Goal: Find contact information: Find contact information

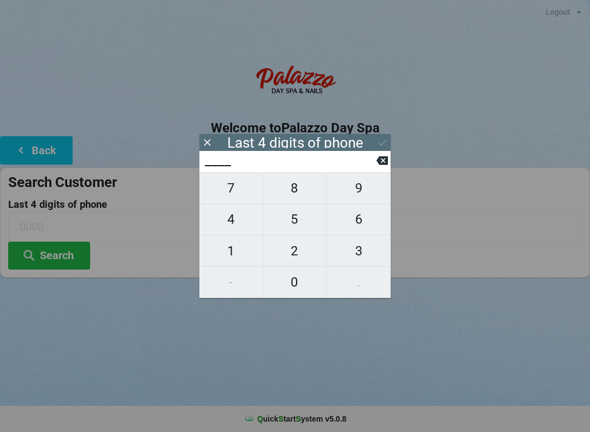
scroll to position [22, 31]
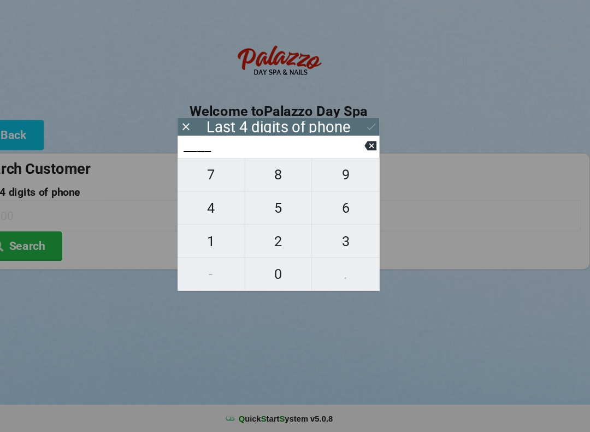
click at [263, 208] on span "5" at bounding box center [294, 219] width 63 height 23
type input "5___"
click at [327, 239] on span "3" at bounding box center [359, 250] width 64 height 23
type input "53__"
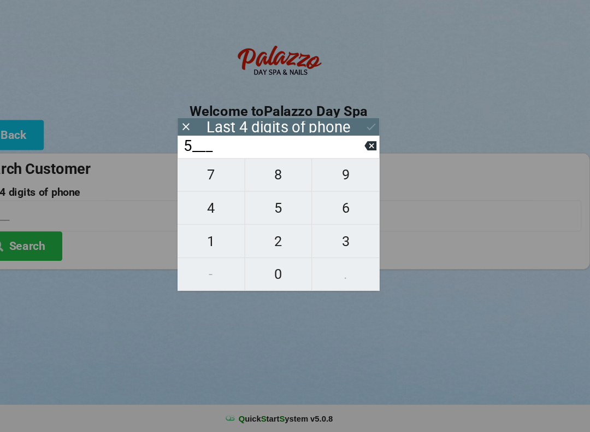
type input "53__"
click at [264, 208] on span "5" at bounding box center [294, 219] width 63 height 23
type input "535_"
click at [327, 239] on span "3" at bounding box center [359, 250] width 64 height 23
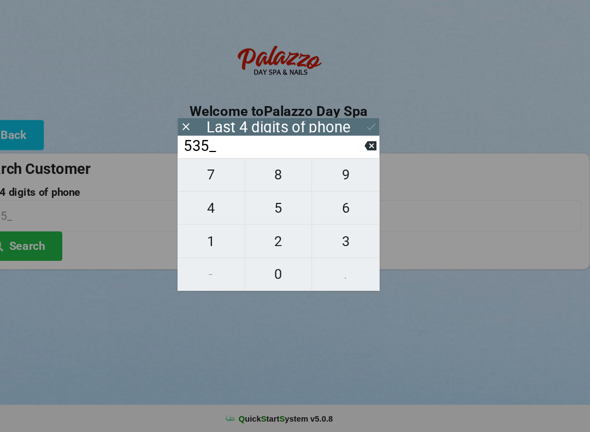
type input "5353"
click at [273, 210] on div "7 8 9 4 5 6 1 2 3 - 0 ." at bounding box center [294, 235] width 191 height 126
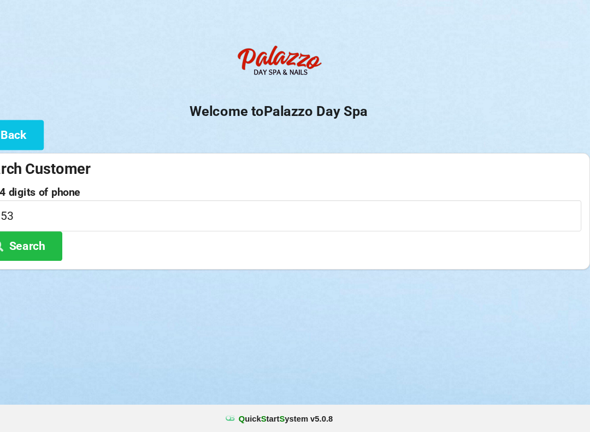
click at [429, 212] on input "5353" at bounding box center [295, 226] width 574 height 29
click at [32, 243] on button "Search" at bounding box center [49, 256] width 82 height 28
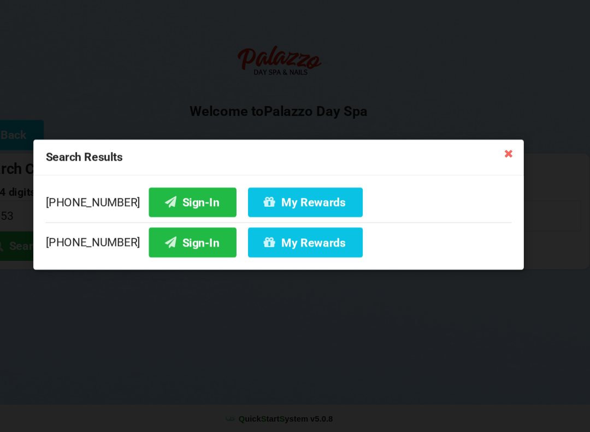
click at [172, 238] on button "Sign-In" at bounding box center [213, 252] width 83 height 28
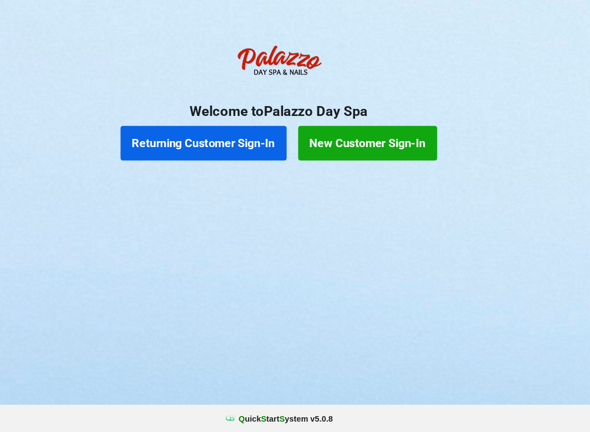
click at [242, 142] on button "Returning Customer Sign-In" at bounding box center [223, 158] width 157 height 33
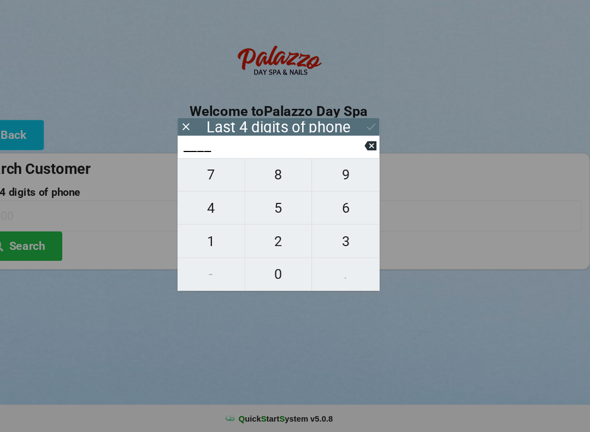
click at [263, 239] on span "2" at bounding box center [294, 250] width 63 height 23
type input "2___"
click at [200, 208] on span "4" at bounding box center [230, 219] width 63 height 23
type input "24__"
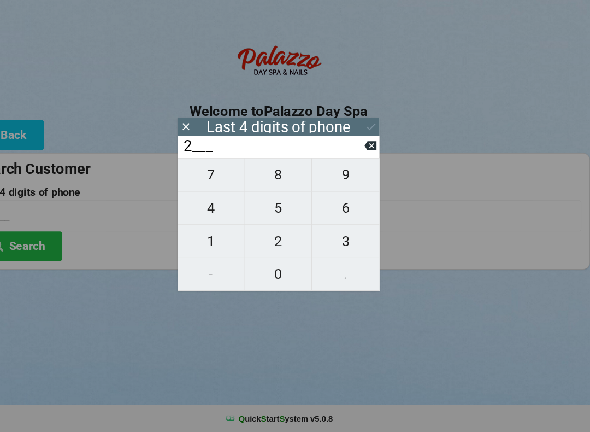
type input "24__"
click at [207, 177] on span "7" at bounding box center [230, 188] width 63 height 23
type input "247_"
click at [199, 177] on span "7" at bounding box center [230, 188] width 63 height 23
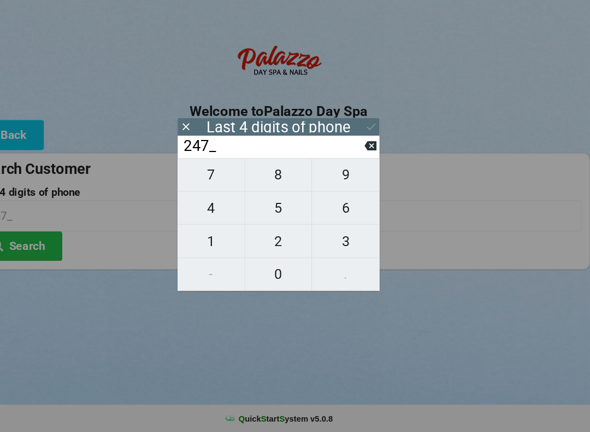
type input "2477"
click at [42, 242] on button "Search" at bounding box center [49, 256] width 82 height 28
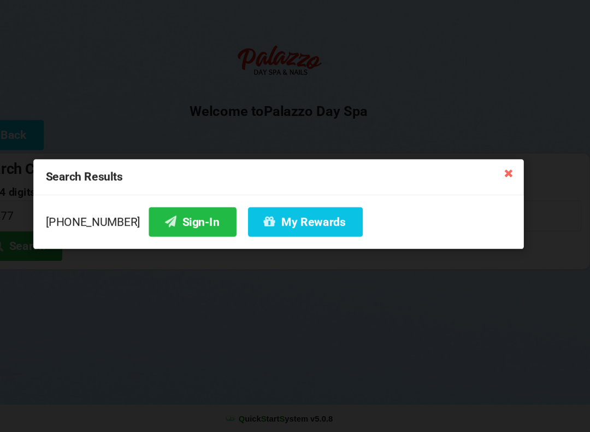
click at [274, 219] on button "My Rewards" at bounding box center [320, 233] width 109 height 28
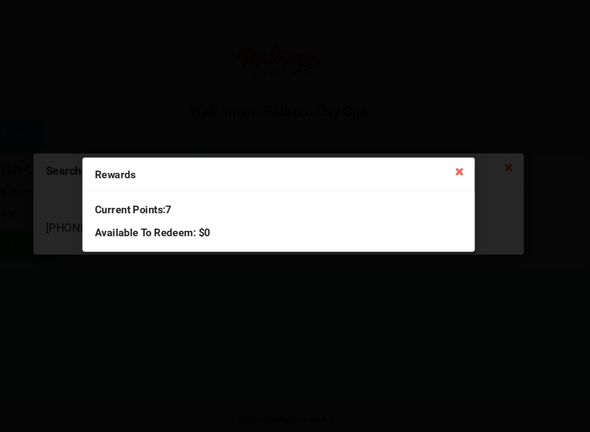
click at [458, 175] on icon at bounding box center [466, 183] width 17 height 17
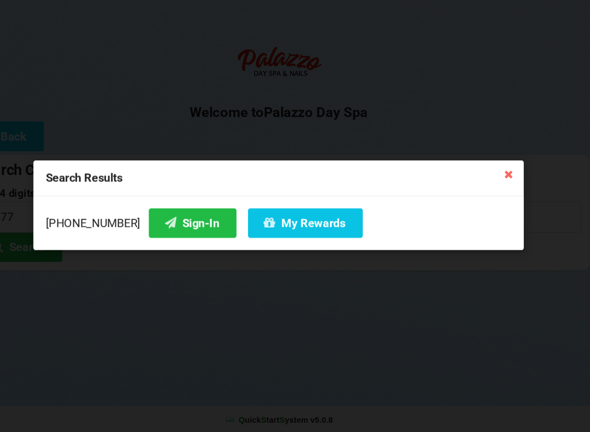
click at [504, 177] on icon at bounding box center [512, 185] width 17 height 17
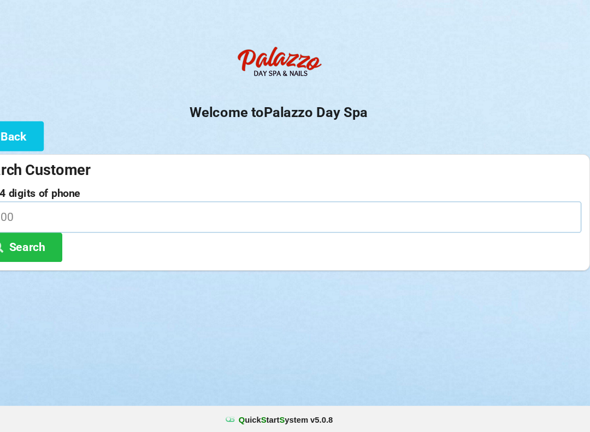
click at [149, 212] on input at bounding box center [295, 226] width 574 height 29
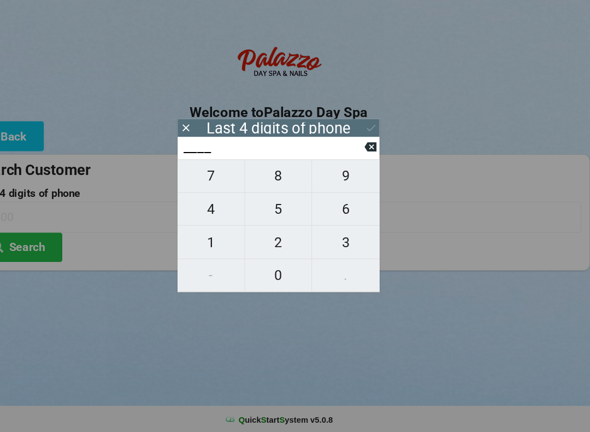
click at [201, 239] on span "1" at bounding box center [230, 250] width 63 height 23
type input "1___"
click at [327, 239] on span "3" at bounding box center [359, 250] width 64 height 23
type input "13__"
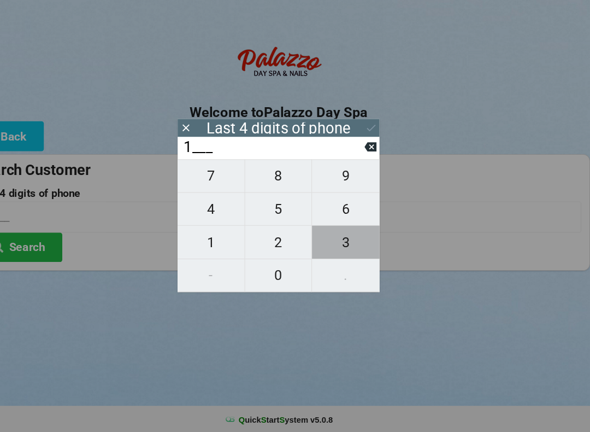
type input "13__"
click at [327, 177] on span "9" at bounding box center [359, 188] width 64 height 23
type input "139_"
click at [202, 208] on span "4" at bounding box center [230, 219] width 63 height 23
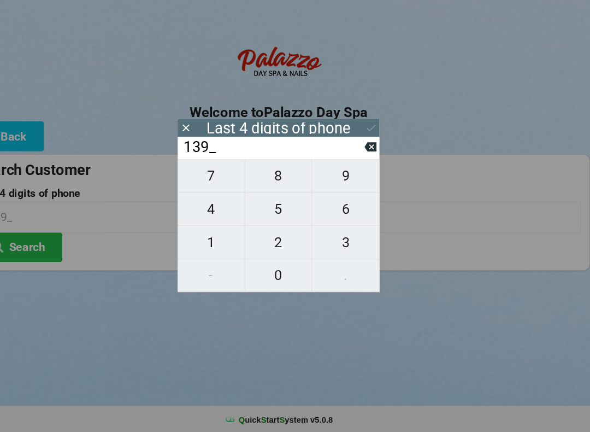
type input "1394"
click at [377, 137] on icon at bounding box center [382, 142] width 11 height 11
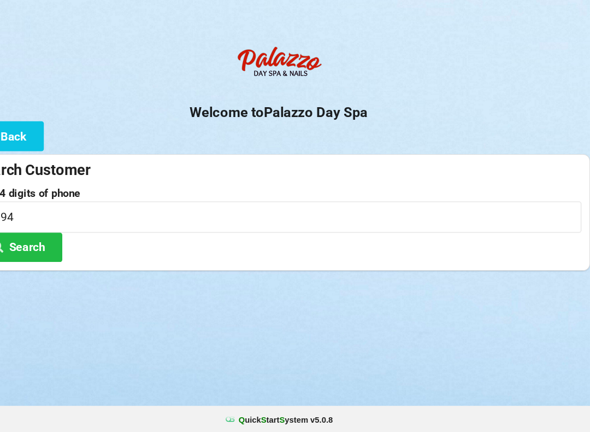
click at [34, 242] on button "Search" at bounding box center [49, 256] width 82 height 28
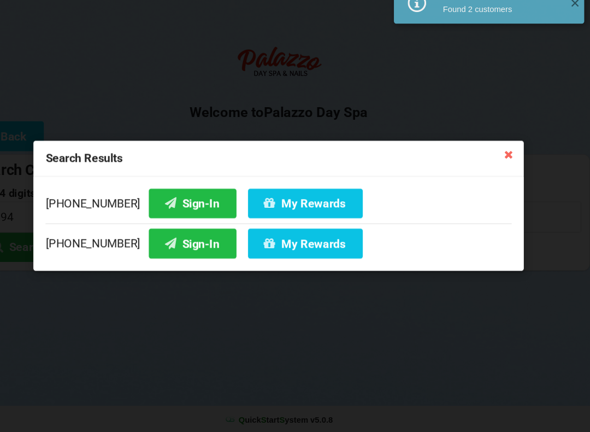
click at [186, 208] on icon at bounding box center [192, 212] width 13 height 9
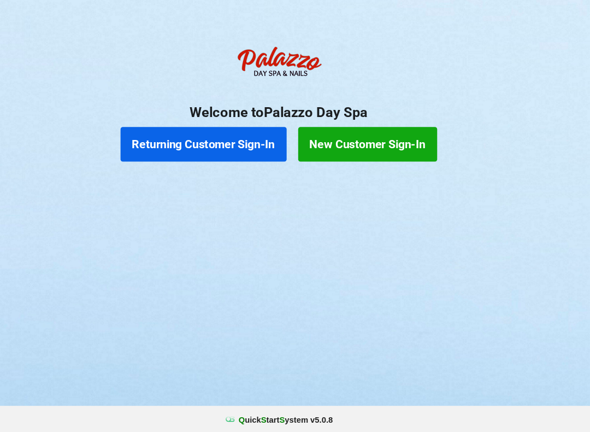
click at [226, 142] on button "Returning Customer Sign-In" at bounding box center [223, 158] width 157 height 33
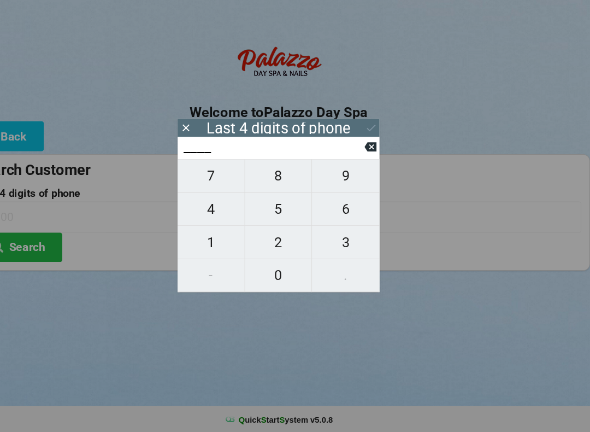
click at [263, 208] on span "5" at bounding box center [294, 219] width 63 height 23
type input "5___"
click at [202, 177] on span "7" at bounding box center [230, 188] width 63 height 23
type input "57__"
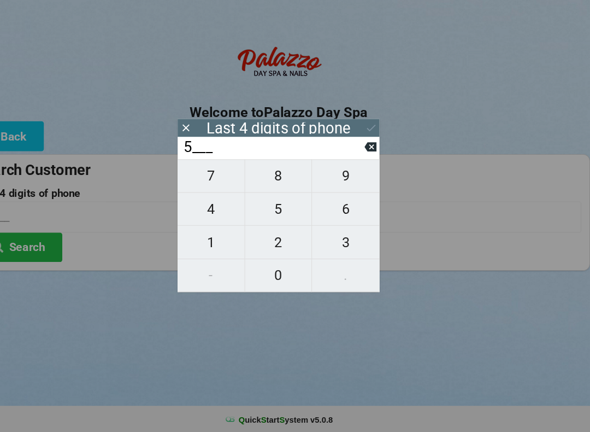
type input "57__"
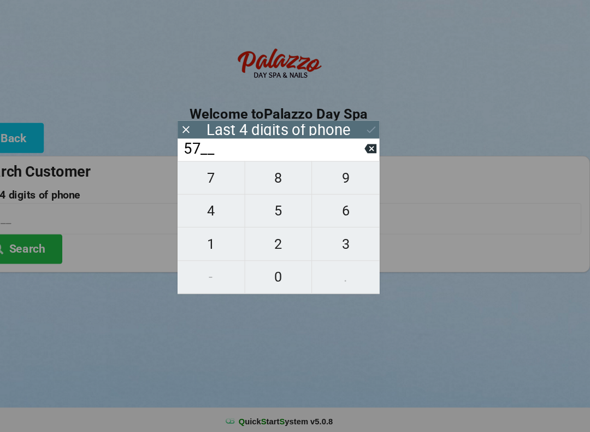
click at [331, 239] on span "3" at bounding box center [359, 250] width 64 height 23
type input "573_"
click at [377, 156] on icon at bounding box center [382, 160] width 11 height 9
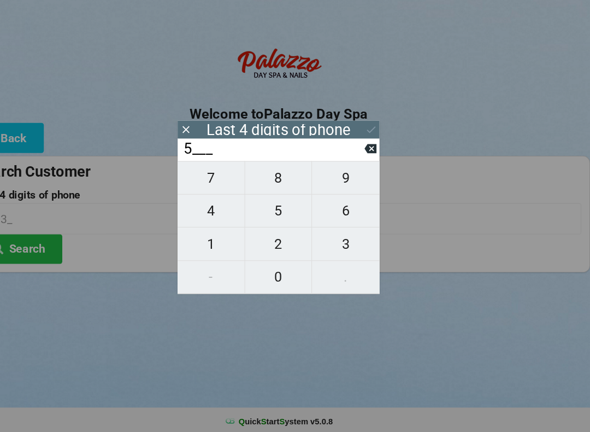
click at [204, 208] on span "4" at bounding box center [230, 219] width 63 height 23
type input "54__"
click at [202, 177] on span "7" at bounding box center [230, 188] width 63 height 23
type input "547_"
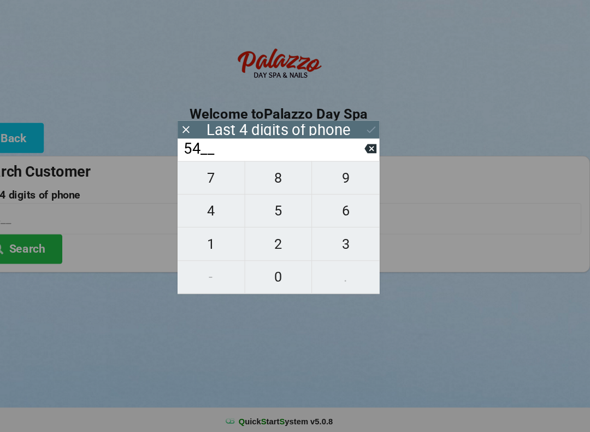
type input "547_"
click at [327, 239] on span "3" at bounding box center [359, 250] width 64 height 23
type input "5473"
click at [377, 137] on icon at bounding box center [382, 142] width 11 height 11
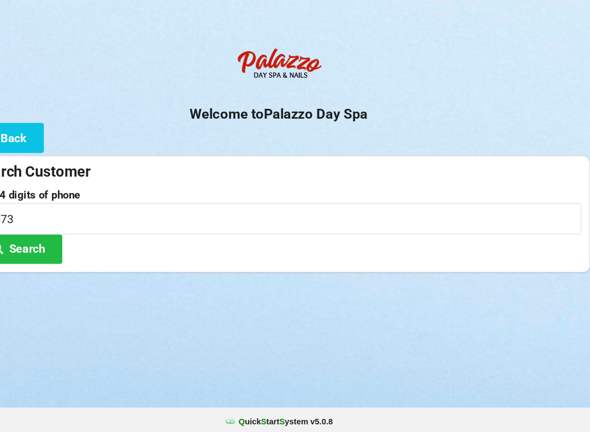
click at [39, 242] on button "Search" at bounding box center [49, 256] width 82 height 28
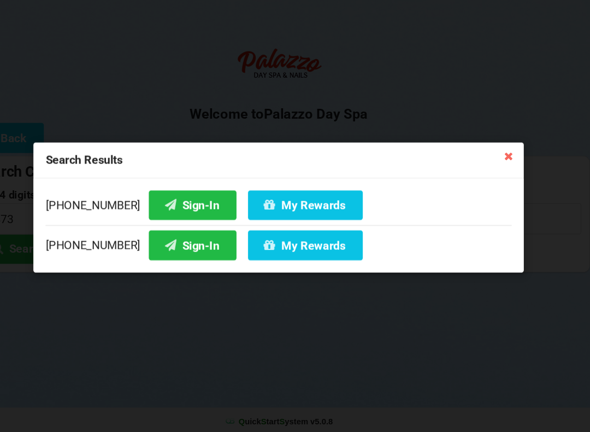
click at [177, 238] on button "Sign-In" at bounding box center [213, 252] width 83 height 28
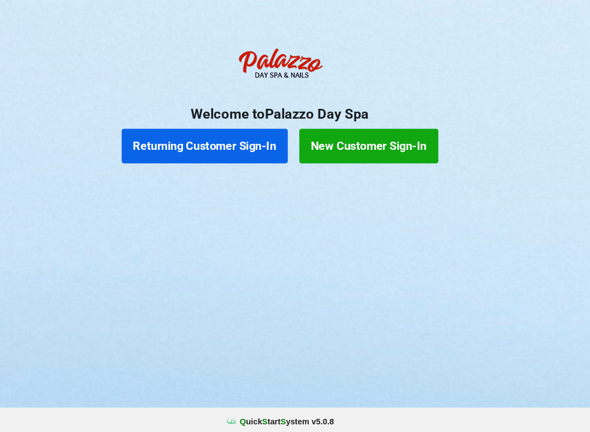
click at [199, 143] on button "Returning Customer Sign-In" at bounding box center [223, 158] width 157 height 33
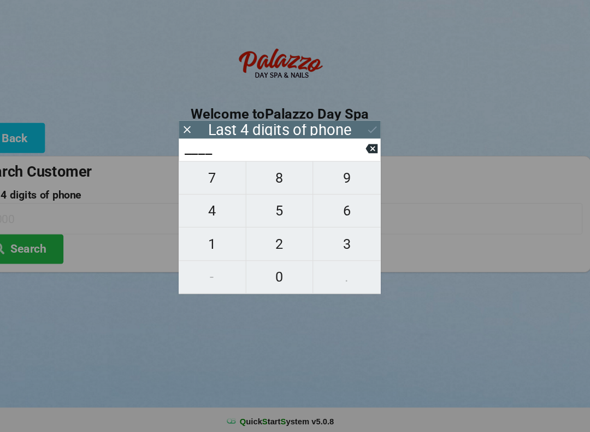
click at [271, 239] on span "2" at bounding box center [294, 250] width 63 height 23
type input "2___"
click at [266, 178] on span "8" at bounding box center [294, 188] width 63 height 23
type input "28__"
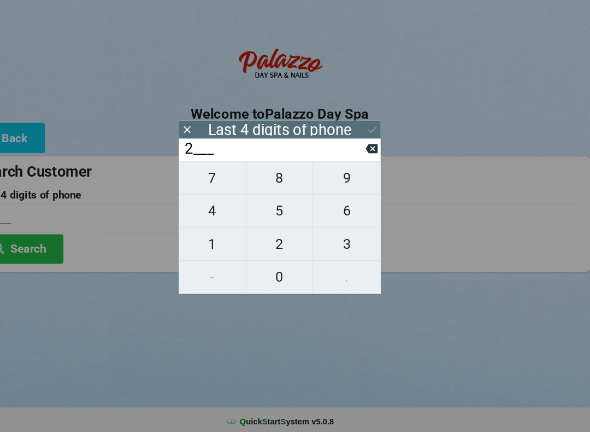
type input "28__"
click at [331, 239] on span "3" at bounding box center [359, 250] width 64 height 23
type input "283_"
click at [339, 208] on span "6" at bounding box center [359, 219] width 64 height 23
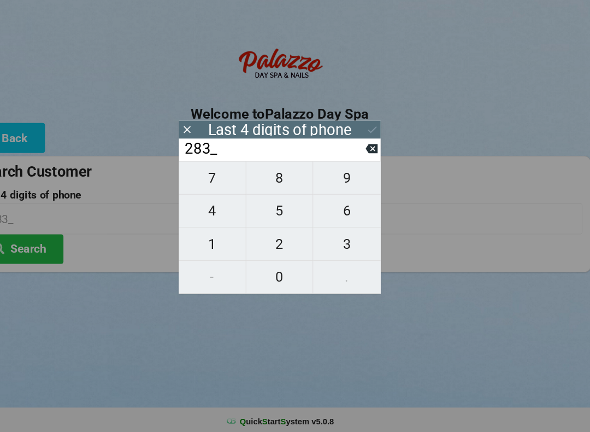
type input "2836"
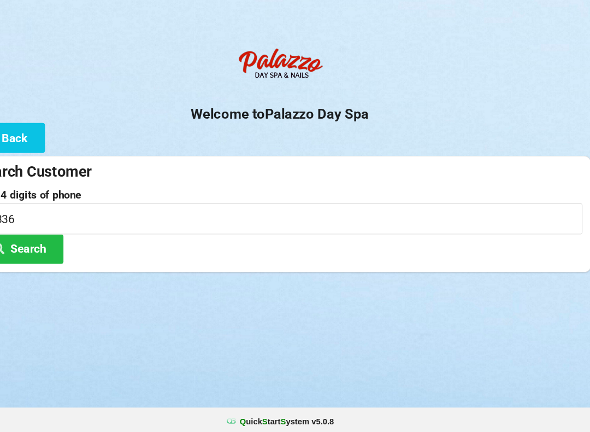
click at [44, 242] on button "Search" at bounding box center [49, 256] width 82 height 28
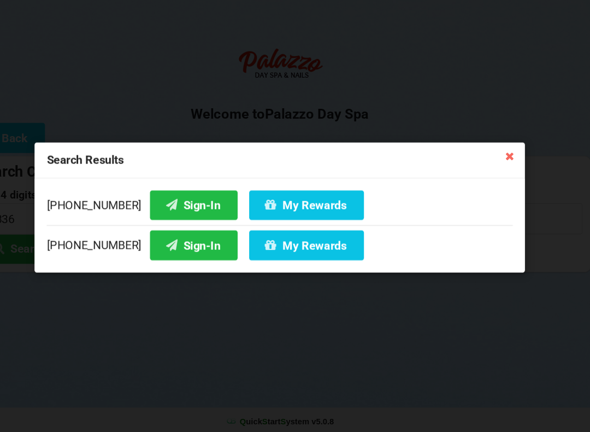
click at [269, 199] on button "My Rewards" at bounding box center [320, 213] width 109 height 28
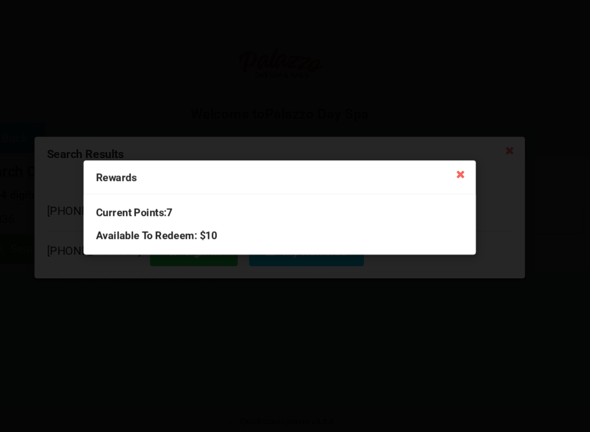
click at [458, 175] on icon at bounding box center [466, 183] width 17 height 17
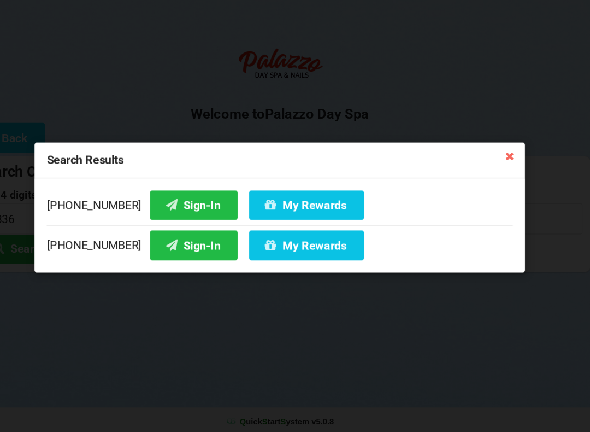
click at [172, 200] on button "Sign-In" at bounding box center [213, 213] width 83 height 28
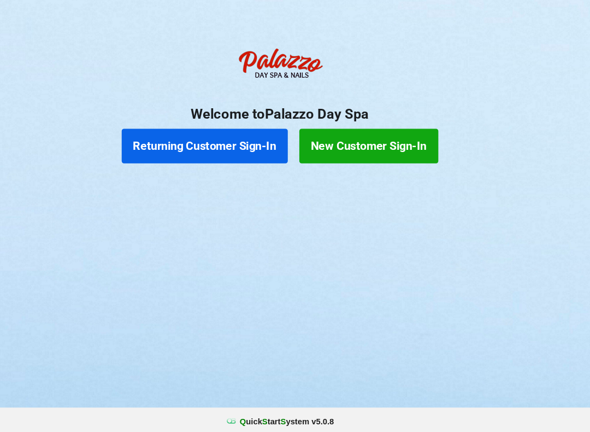
click at [357, 142] on button "New Customer Sign-In" at bounding box center [380, 158] width 132 height 33
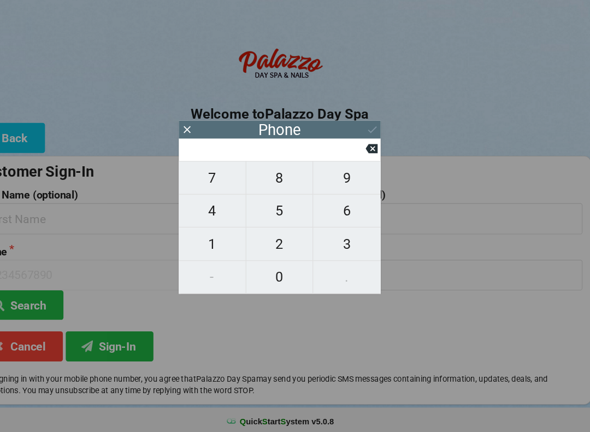
click at [327, 208] on span "6" at bounding box center [359, 219] width 64 height 23
type input "6"
click at [263, 177] on span "8" at bounding box center [294, 188] width 63 height 23
type input "68"
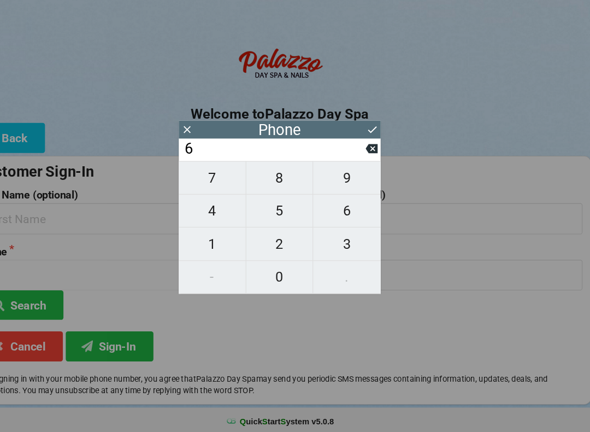
type input "68"
click at [328, 177] on span "9" at bounding box center [359, 188] width 64 height 23
type input "689"
click at [267, 239] on span "2" at bounding box center [294, 250] width 63 height 23
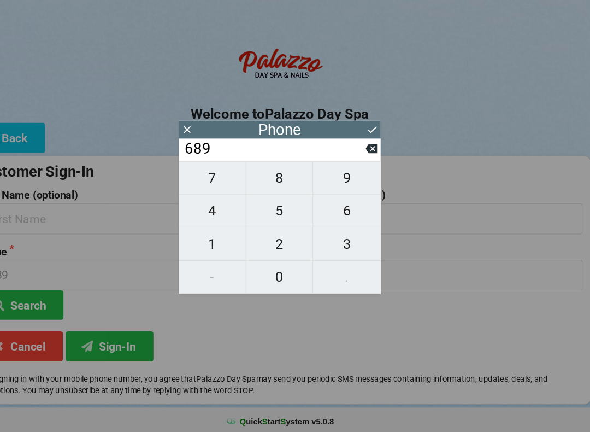
type input "6892"
click at [202, 209] on span "4" at bounding box center [230, 219] width 63 height 23
type input "68924"
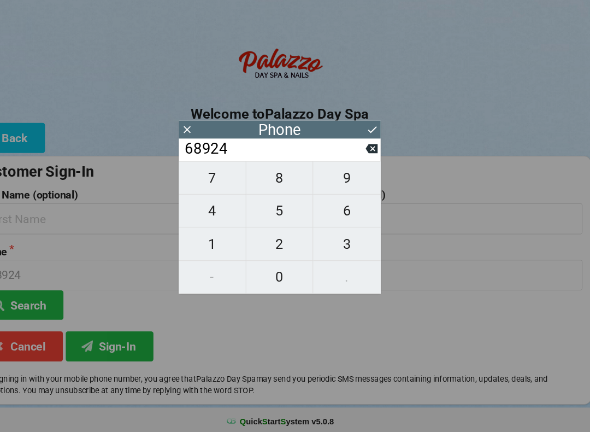
click at [328, 239] on span "3" at bounding box center [359, 250] width 64 height 23
type input "689243"
click at [332, 177] on span "9" at bounding box center [359, 188] width 64 height 23
type input "6892439"
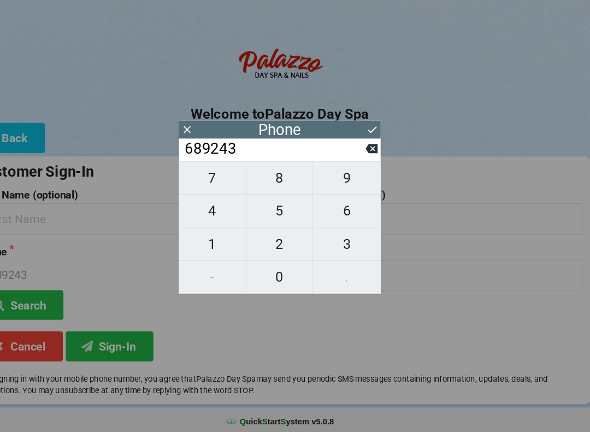
type input "6892439"
click at [333, 208] on span "6" at bounding box center [359, 219] width 64 height 23
type input "68924396"
click at [203, 177] on span "7" at bounding box center [230, 188] width 63 height 23
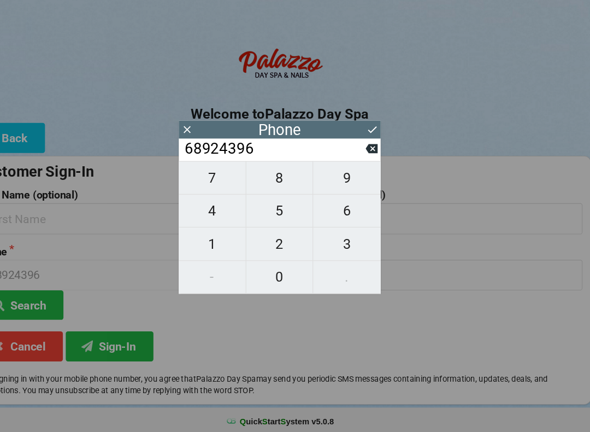
type input "689243967"
click at [335, 208] on span "6" at bounding box center [359, 219] width 64 height 23
type input "6892439676"
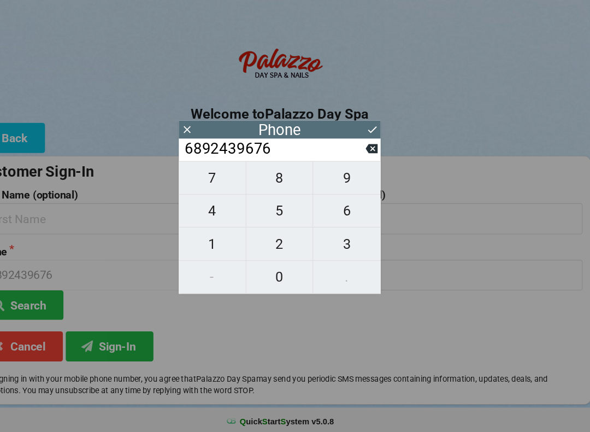
click at [377, 135] on button at bounding box center [382, 142] width 11 height 15
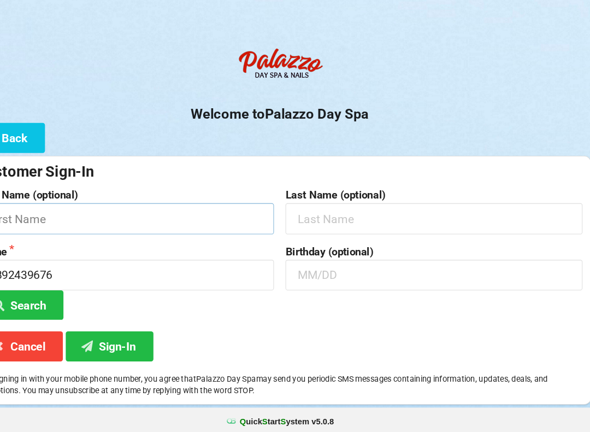
click at [160, 215] on input "text" at bounding box center [148, 226] width 281 height 29
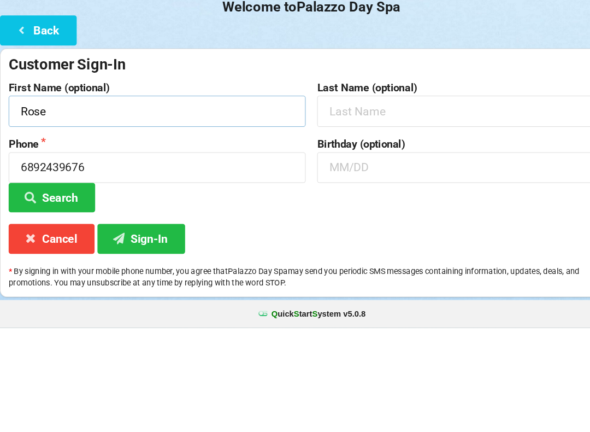
type input "Rose"
click at [390, 212] on input "text" at bounding box center [441, 226] width 281 height 29
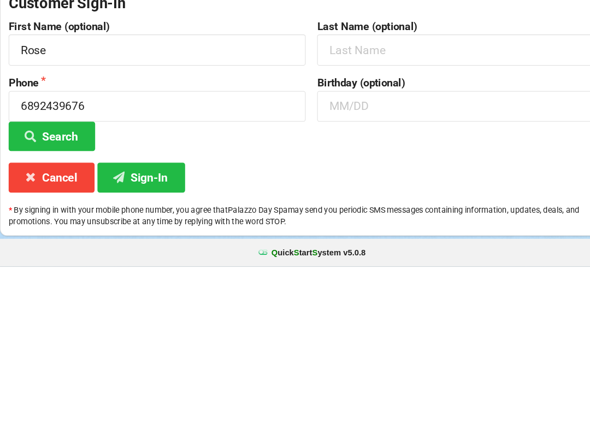
click at [152, 333] on button "Sign-In" at bounding box center [133, 347] width 83 height 28
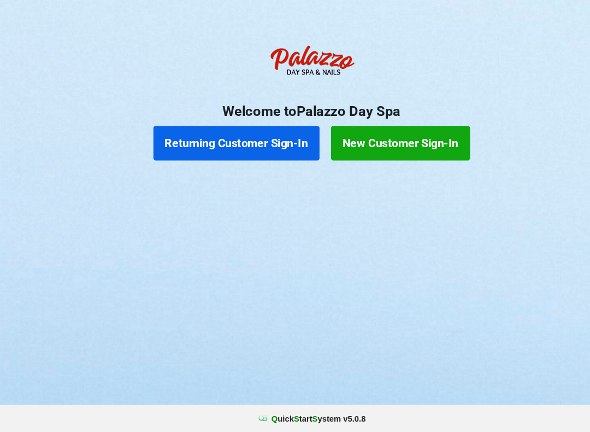
click at [203, 142] on button "Returning Customer Sign-In" at bounding box center [223, 158] width 157 height 33
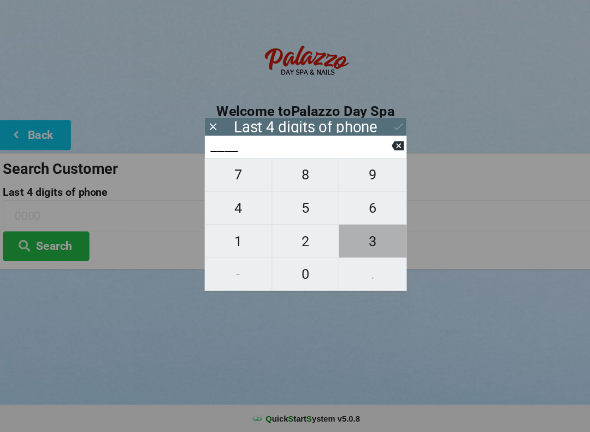
click at [350, 239] on span "3" at bounding box center [359, 250] width 64 height 23
type input "3___"
click at [281, 177] on span "8" at bounding box center [294, 188] width 63 height 23
type input "38__"
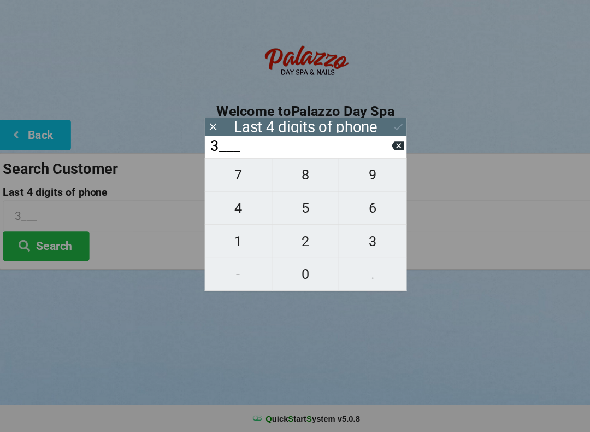
type input "38__"
click at [222, 239] on span "1" at bounding box center [230, 250] width 63 height 23
type input "381_"
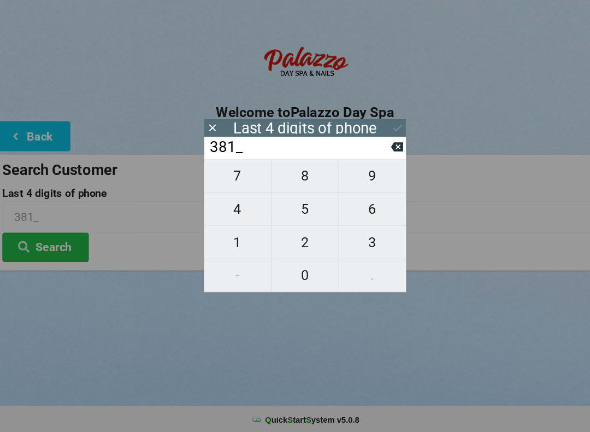
click at [300, 214] on button "5" at bounding box center [295, 219] width 64 height 31
type input "3815"
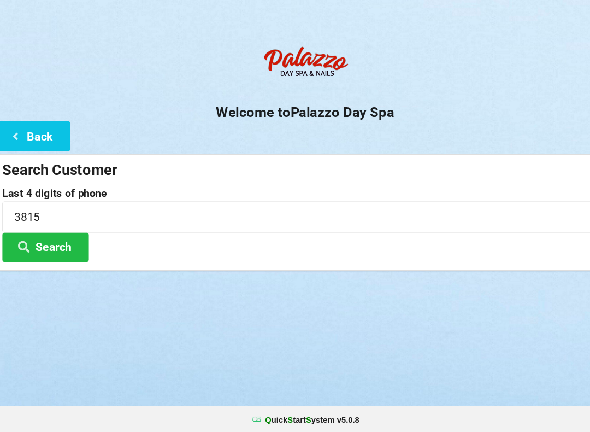
click at [101, 328] on div "Logout Logout Sign-In Welcome to Palazzo Day Spa Back Search Customer Last 4 di…" at bounding box center [295, 216] width 590 height 432
click at [36, 247] on button "Search" at bounding box center [49, 256] width 82 height 28
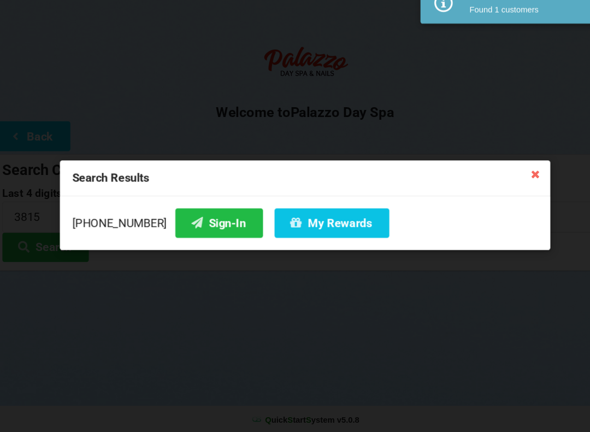
click at [38, 233] on div "Search Results [PHONE_NUMBER] Sign-In My Rewards" at bounding box center [295, 216] width 590 height 432
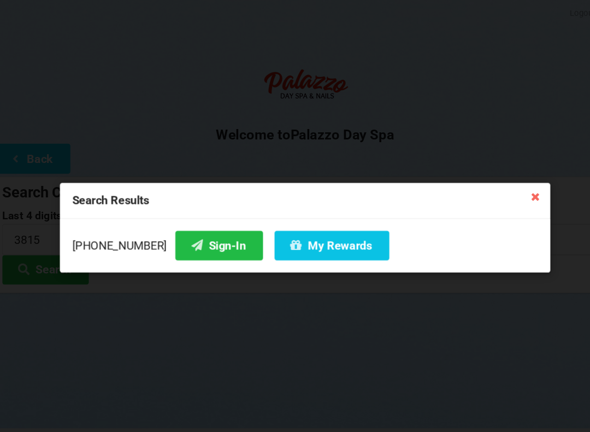
click at [183, 244] on button "Sign-In" at bounding box center [213, 233] width 83 height 28
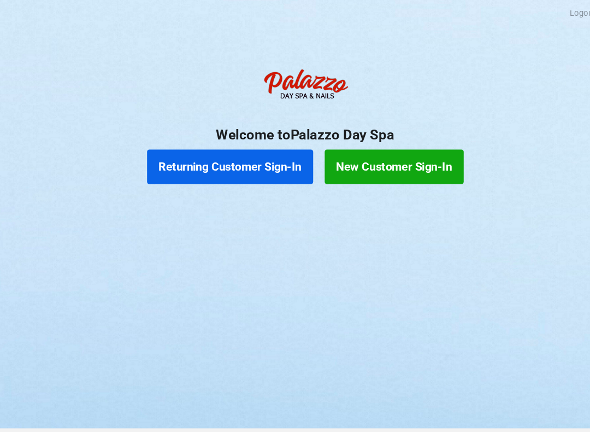
click at [201, 157] on button "Returning Customer Sign-In" at bounding box center [223, 158] width 157 height 33
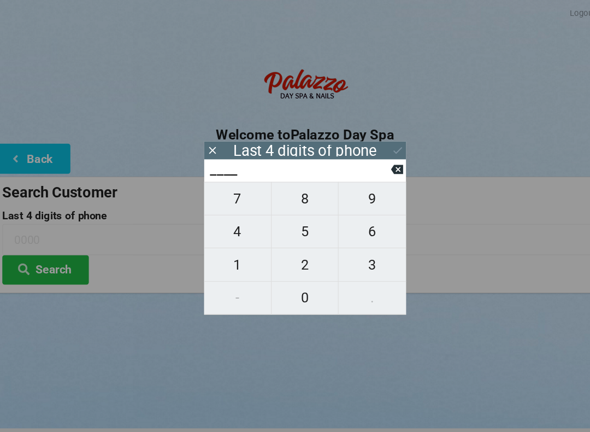
click at [288, 250] on span "2" at bounding box center [294, 250] width 63 height 23
type input "2___"
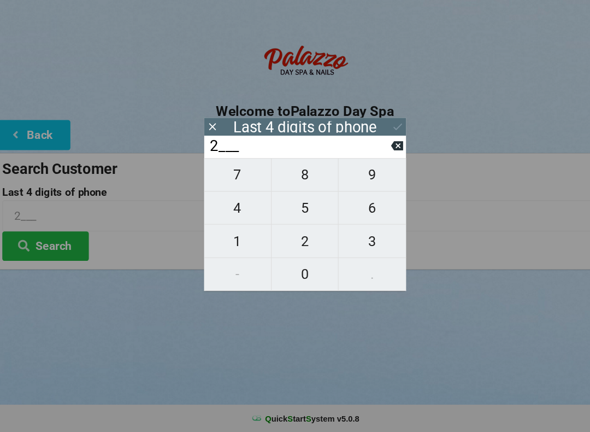
click at [353, 208] on span "6" at bounding box center [359, 219] width 64 height 23
type input "26__"
click at [220, 208] on span "4" at bounding box center [230, 219] width 63 height 23
type input "264_"
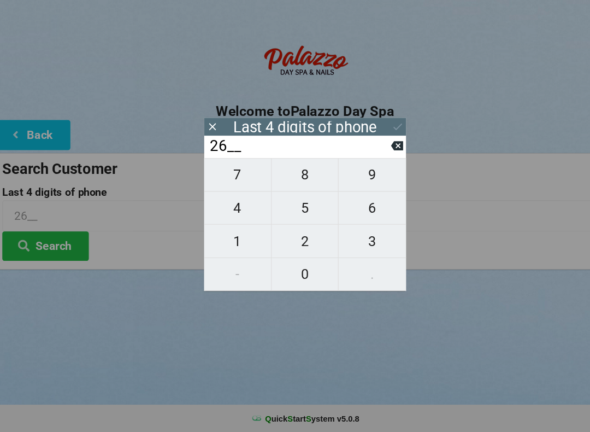
type input "264_"
click at [285, 239] on span "2" at bounding box center [294, 250] width 63 height 23
type input "2642"
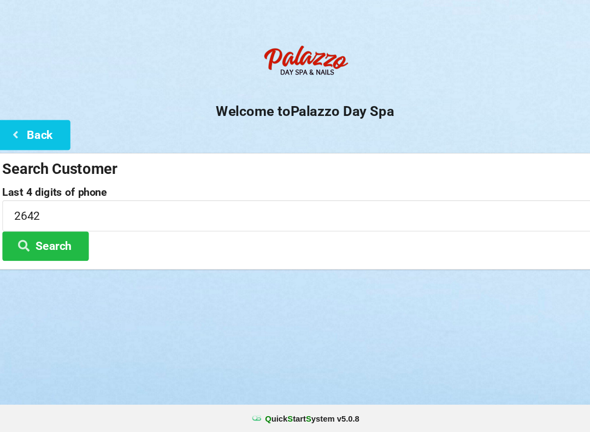
click at [258, 356] on div "Logout Logout Sign-In Welcome to Palazzo Day Spa Back Search Customer Last 4 di…" at bounding box center [295, 216] width 590 height 432
click at [24, 212] on input "2642" at bounding box center [295, 226] width 574 height 29
click at [34, 242] on button "Search" at bounding box center [49, 256] width 82 height 28
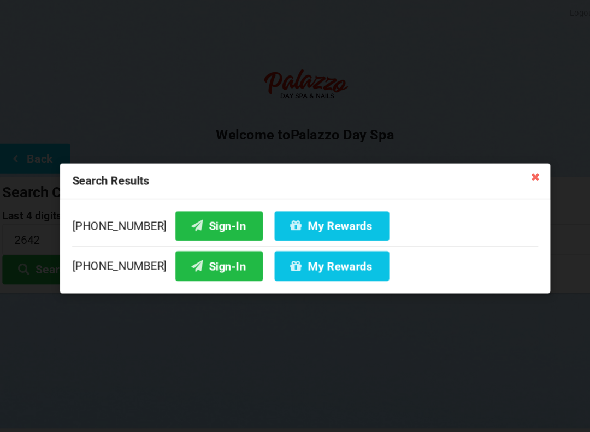
click at [185, 251] on button "Sign-In" at bounding box center [213, 252] width 83 height 28
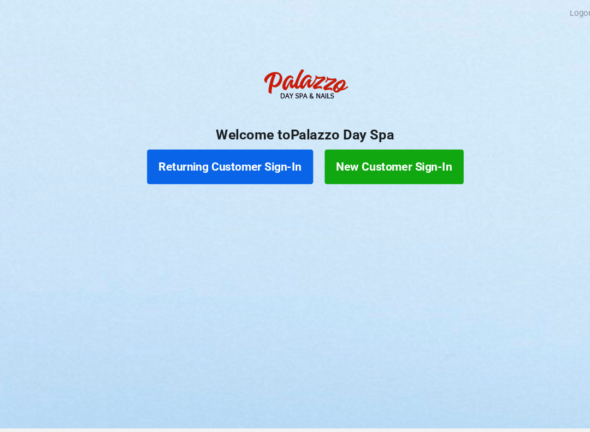
click at [245, 152] on button "Returning Customer Sign-In" at bounding box center [223, 158] width 157 height 33
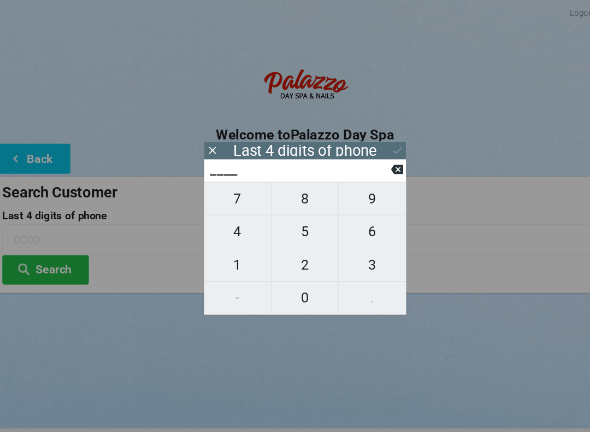
click at [224, 221] on span "4" at bounding box center [230, 219] width 63 height 23
type input "4___"
click at [285, 278] on span "0" at bounding box center [294, 282] width 63 height 23
type input "40__"
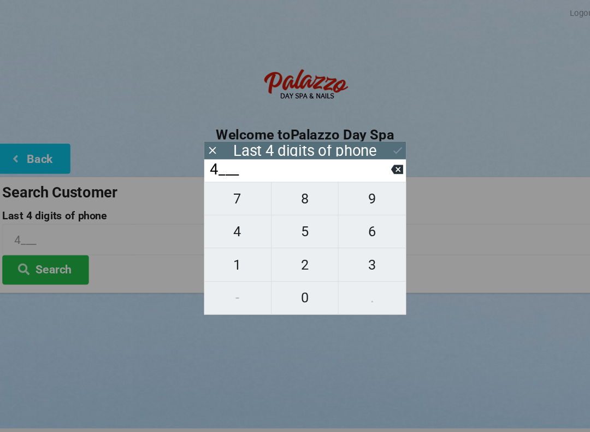
type input "40__"
click at [292, 190] on span "8" at bounding box center [294, 188] width 63 height 23
type input "408_"
click at [285, 281] on span "0" at bounding box center [294, 282] width 63 height 23
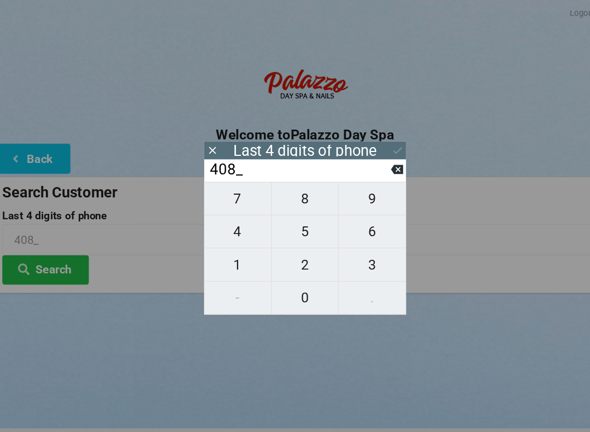
type input "4080"
click at [381, 143] on icon at bounding box center [382, 142] width 11 height 11
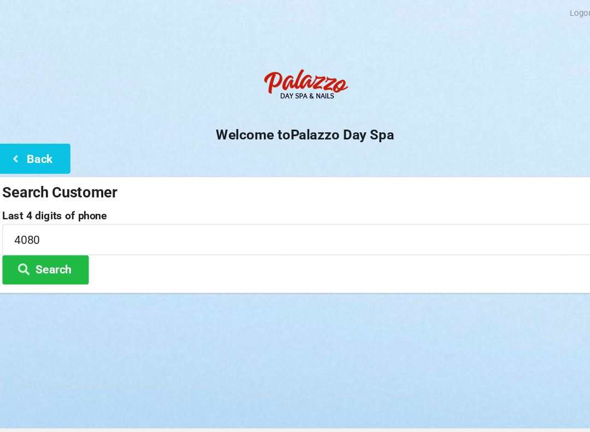
click at [55, 245] on button "Search" at bounding box center [49, 256] width 82 height 28
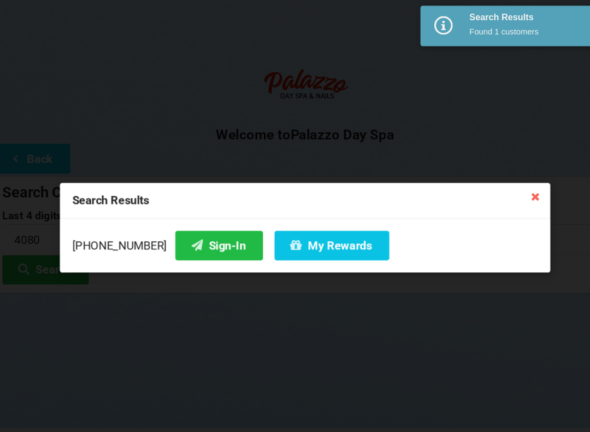
click at [196, 234] on button "Sign-In" at bounding box center [213, 233] width 83 height 28
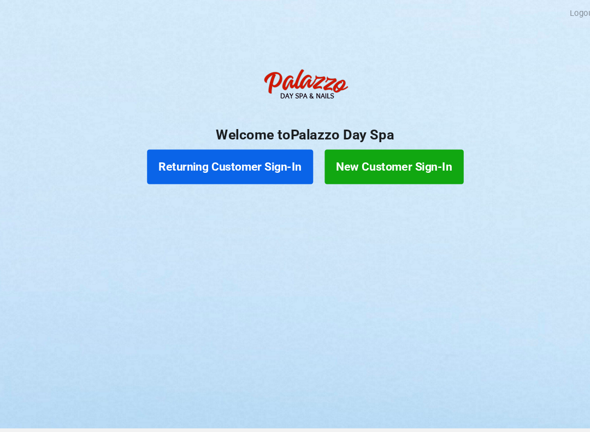
click at [225, 159] on button "Returning Customer Sign-In" at bounding box center [223, 158] width 157 height 33
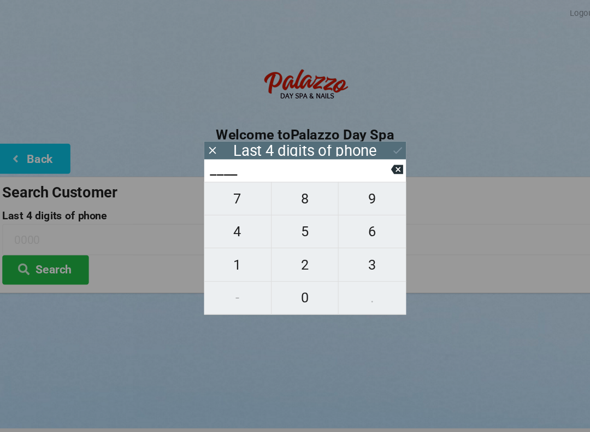
click at [297, 254] on span "2" at bounding box center [294, 250] width 63 height 23
type input "2___"
click at [299, 250] on span "2" at bounding box center [294, 250] width 63 height 23
type input "22__"
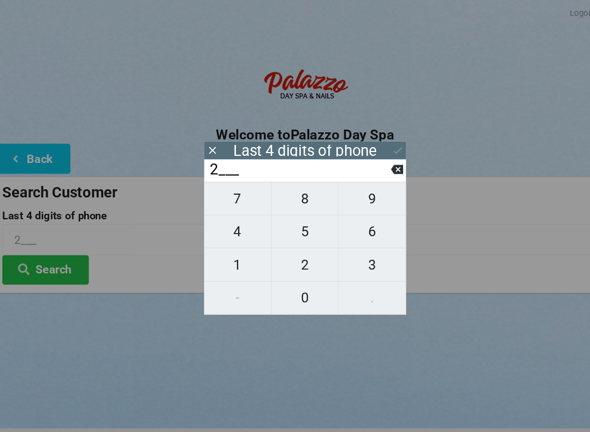
type input "22__"
click at [338, 250] on span "3" at bounding box center [359, 250] width 64 height 23
type input "223_"
click at [337, 250] on span "3" at bounding box center [359, 250] width 64 height 23
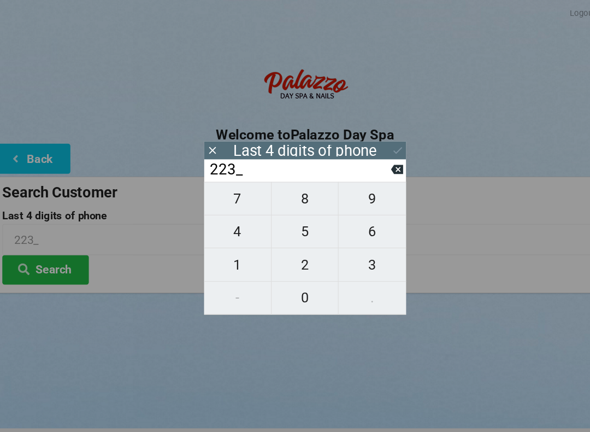
type input "2233"
click at [377, 144] on icon at bounding box center [382, 142] width 11 height 11
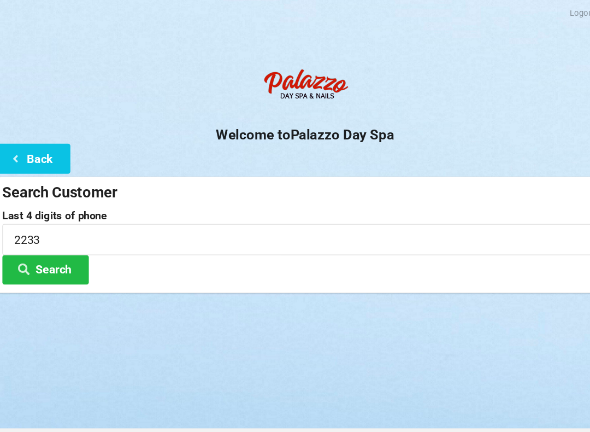
click at [53, 262] on button "Search" at bounding box center [49, 256] width 82 height 28
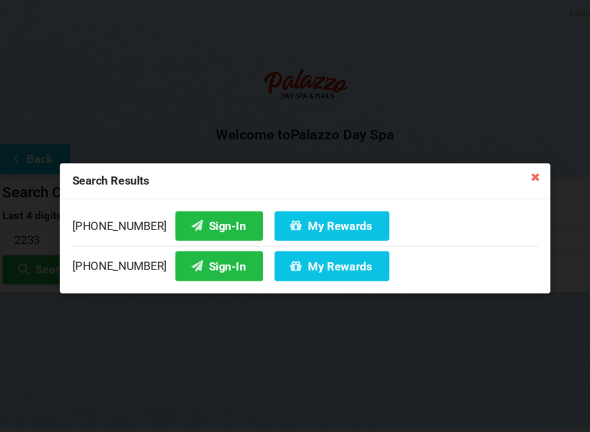
click at [193, 251] on button "Sign-In" at bounding box center [213, 252] width 83 height 28
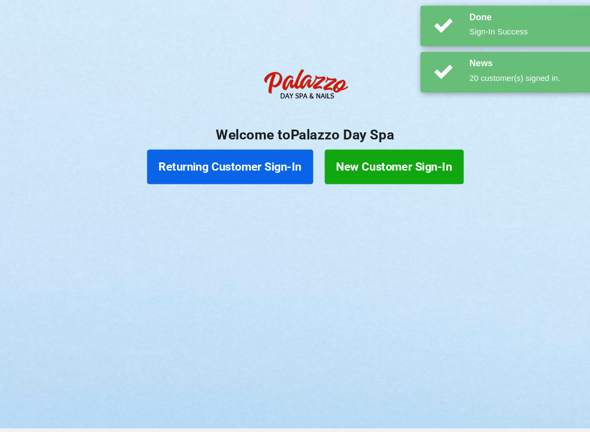
click at [226, 160] on button "Returning Customer Sign-In" at bounding box center [223, 158] width 157 height 33
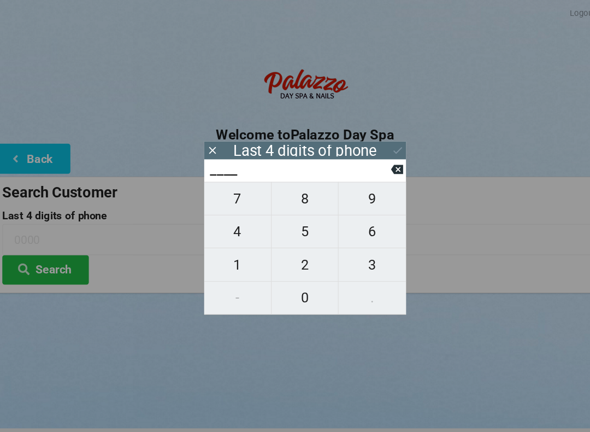
click at [360, 254] on span "3" at bounding box center [359, 250] width 64 height 23
type input "3___"
click at [290, 225] on span "5" at bounding box center [294, 219] width 63 height 23
type input "35__"
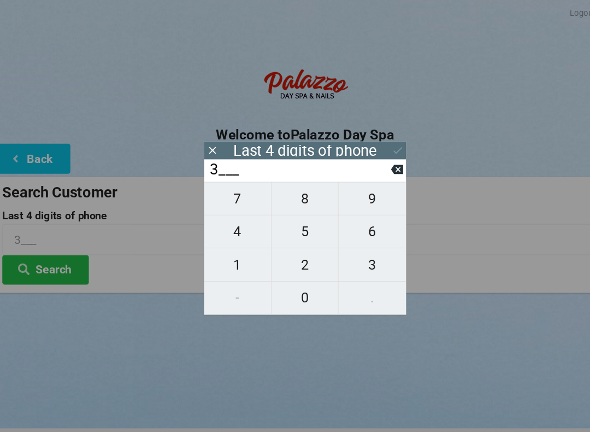
type input "35__"
click at [296, 222] on span "5" at bounding box center [294, 219] width 63 height 23
type input "355_"
click at [297, 224] on span "5" at bounding box center [294, 219] width 63 height 23
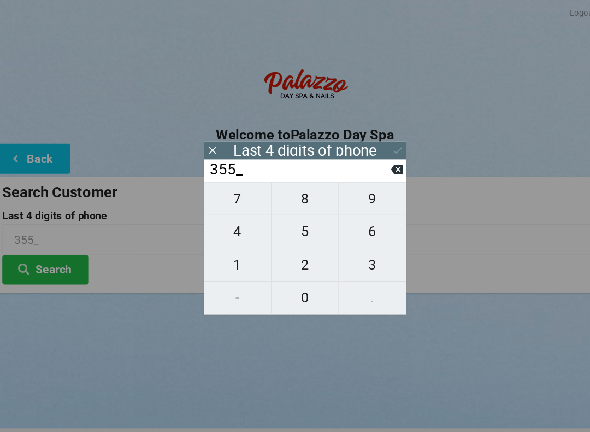
type input "3555"
click at [380, 143] on icon at bounding box center [382, 142] width 11 height 11
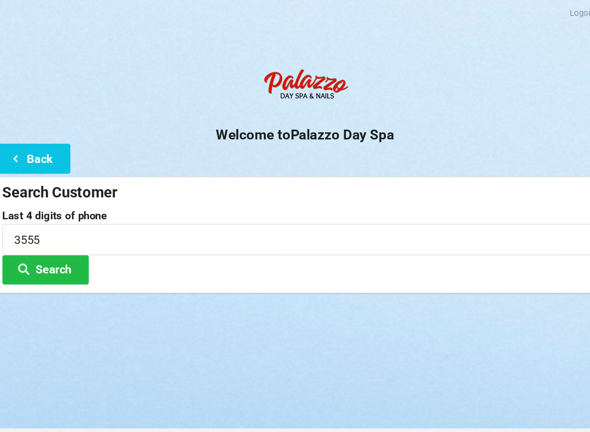
click at [62, 258] on button "Search" at bounding box center [49, 256] width 82 height 28
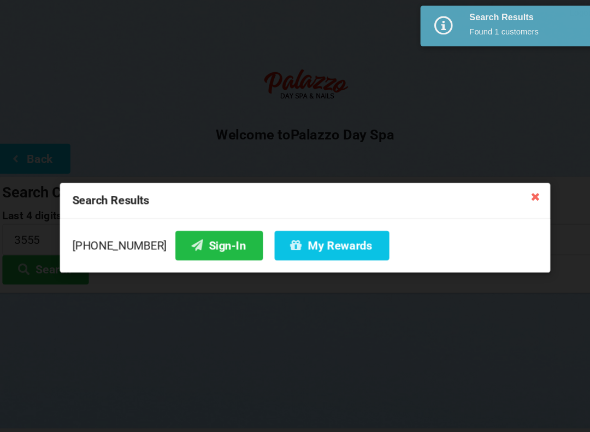
click at [187, 236] on button "Sign-In" at bounding box center [213, 233] width 83 height 28
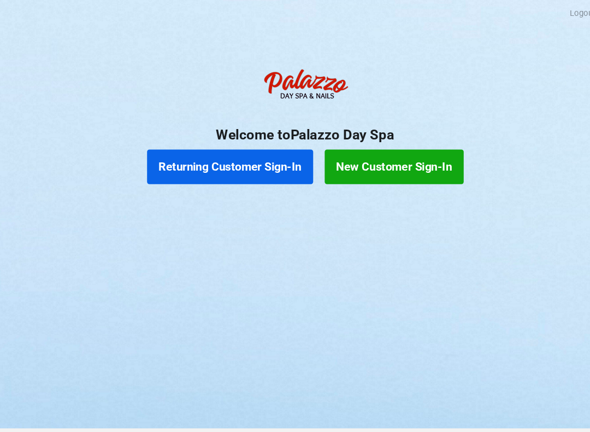
click at [253, 159] on button "Returning Customer Sign-In" at bounding box center [223, 158] width 157 height 33
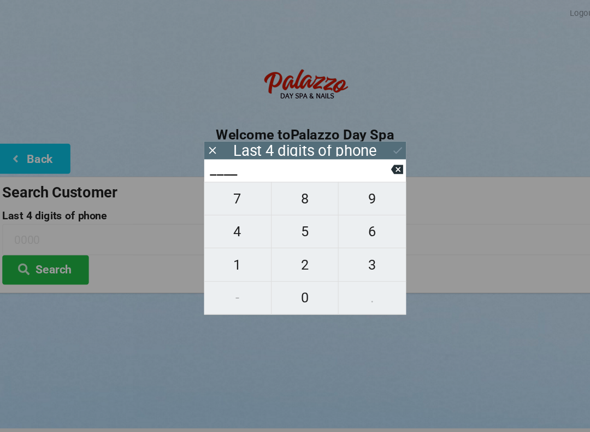
click at [348, 246] on span "3" at bounding box center [359, 250] width 64 height 23
type input "3___"
click at [306, 249] on span "2" at bounding box center [294, 250] width 63 height 23
type input "32__"
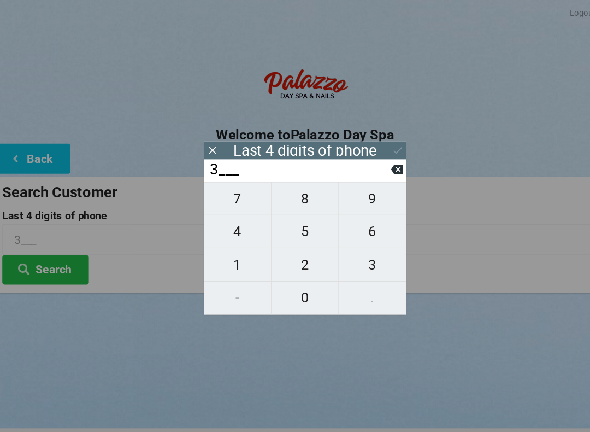
type input "32__"
click at [216, 249] on span "1" at bounding box center [230, 250] width 63 height 23
type input "321_"
click at [292, 259] on span "2" at bounding box center [294, 250] width 63 height 23
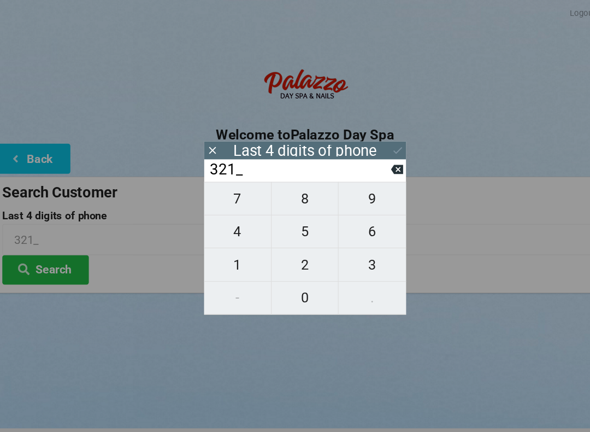
type input "3212"
click at [289, 289] on div "7 8 9 4 5 6 1 2 3 - 0 ." at bounding box center [294, 235] width 191 height 126
click at [233, 253] on div "7 8 9 4 5 6 1 2 3 - 0 ." at bounding box center [294, 235] width 191 height 126
click at [367, 166] on input "3212" at bounding box center [290, 160] width 173 height 17
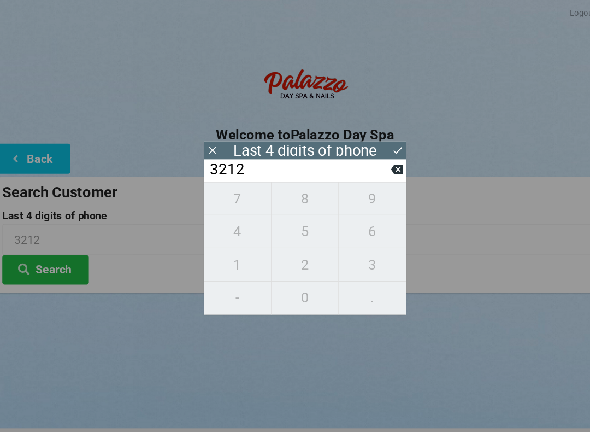
click at [366, 166] on input "3212" at bounding box center [290, 160] width 173 height 17
click at [380, 161] on icon at bounding box center [382, 160] width 11 height 9
click at [377, 166] on icon at bounding box center [382, 160] width 11 height 11
click at [377, 165] on icon at bounding box center [382, 160] width 11 height 9
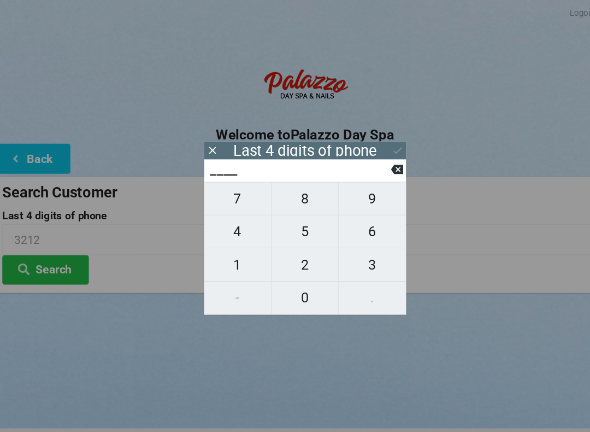
click at [233, 251] on span "1" at bounding box center [230, 250] width 63 height 23
type input "1___"
click at [227, 253] on span "1" at bounding box center [230, 250] width 63 height 23
type input "11__"
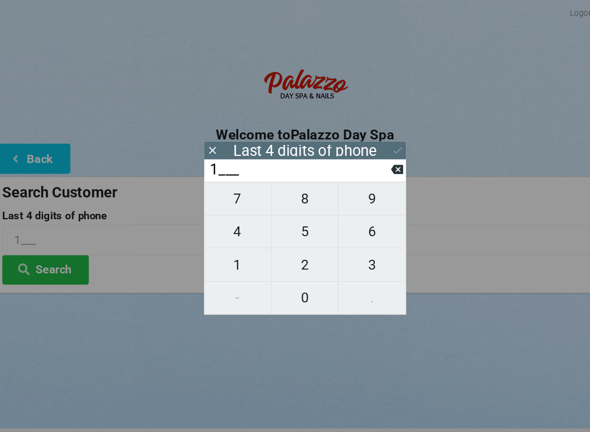
type input "11__"
click at [224, 225] on span "4" at bounding box center [230, 219] width 63 height 23
type input "114_"
click at [279, 219] on span "5" at bounding box center [294, 219] width 63 height 23
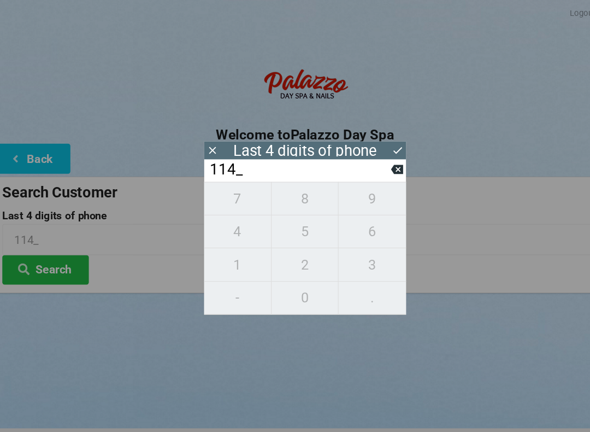
type input "1145"
click at [377, 143] on icon at bounding box center [382, 142] width 11 height 11
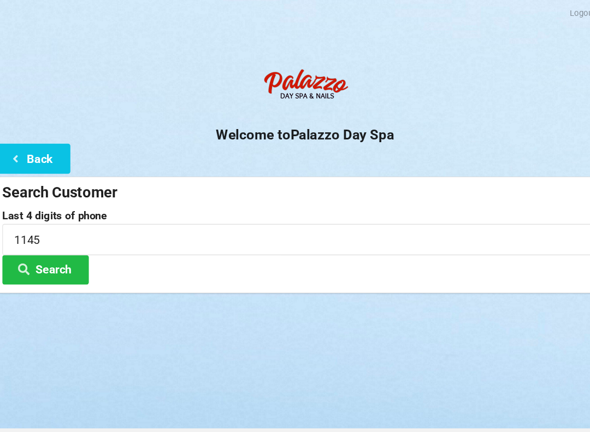
click at [67, 256] on button "Search" at bounding box center [49, 256] width 82 height 28
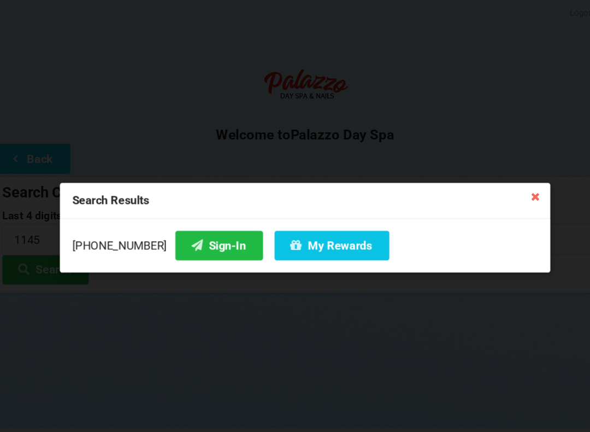
click at [191, 235] on button "Sign-In" at bounding box center [213, 233] width 83 height 28
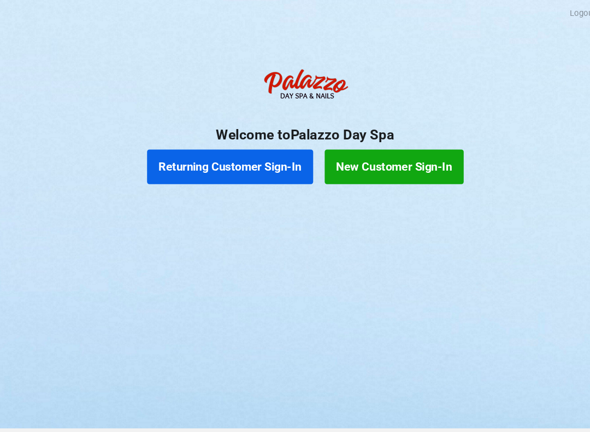
click at [237, 147] on button "Returning Customer Sign-In" at bounding box center [223, 158] width 157 height 33
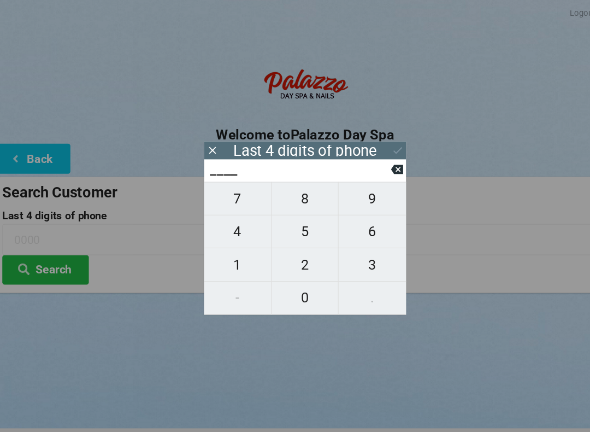
click at [238, 213] on span "4" at bounding box center [230, 219] width 63 height 23
type input "4___"
click at [288, 277] on span "0" at bounding box center [294, 282] width 63 height 23
type input "40__"
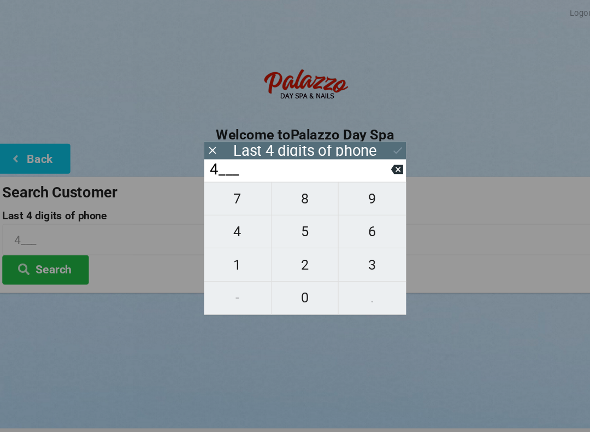
type input "40__"
click at [224, 193] on span "7" at bounding box center [230, 188] width 63 height 23
type input "407_"
click at [291, 189] on span "8" at bounding box center [294, 188] width 63 height 23
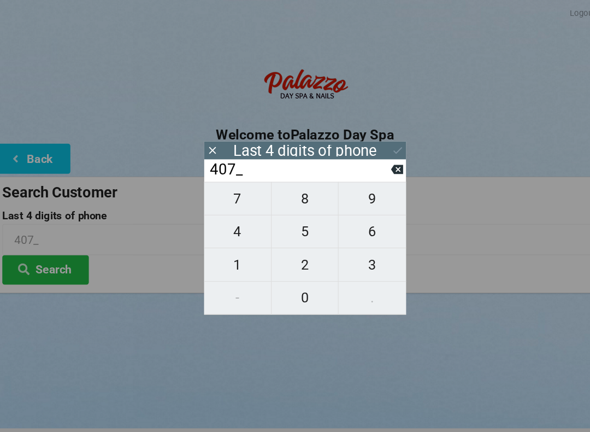
type input "4078"
click at [353, 228] on div "7 8 9 4 5 6 1 2 3 - 0 ." at bounding box center [294, 235] width 191 height 126
click at [377, 149] on button at bounding box center [382, 142] width 11 height 15
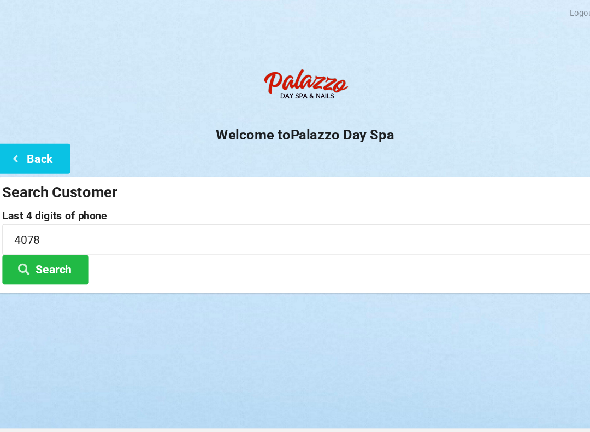
click at [361, 159] on div "Welcome to Palazzo Day Spa Back Search Customer Last 4 digits of phone 4078 Sea…" at bounding box center [295, 169] width 590 height 218
click at [32, 152] on button "Back" at bounding box center [36, 150] width 73 height 28
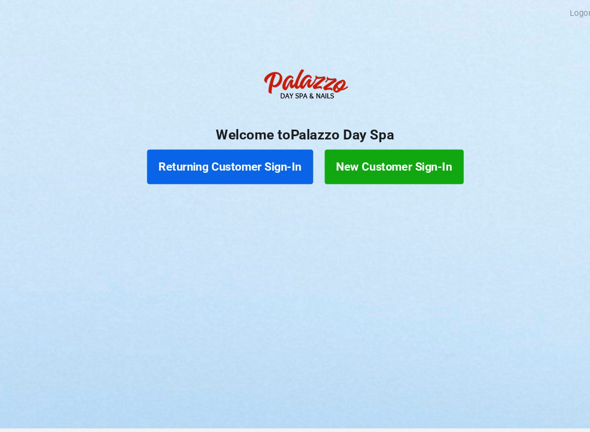
click at [240, 158] on button "Returning Customer Sign-In" at bounding box center [223, 158] width 157 height 33
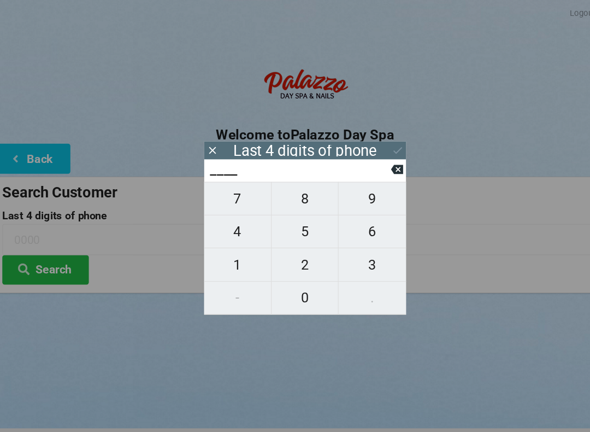
click at [234, 219] on span "4" at bounding box center [230, 219] width 63 height 23
type input "4___"
click at [299, 278] on span "0" at bounding box center [294, 282] width 63 height 23
type input "40__"
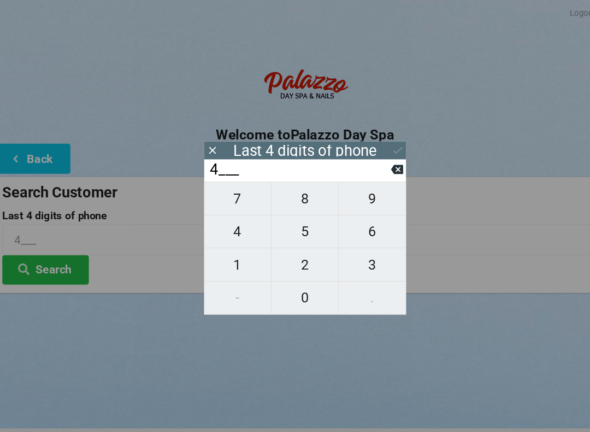
type input "40__"
click at [232, 221] on span "4" at bounding box center [230, 219] width 63 height 23
type input "404_"
click at [220, 262] on span "1" at bounding box center [230, 250] width 63 height 23
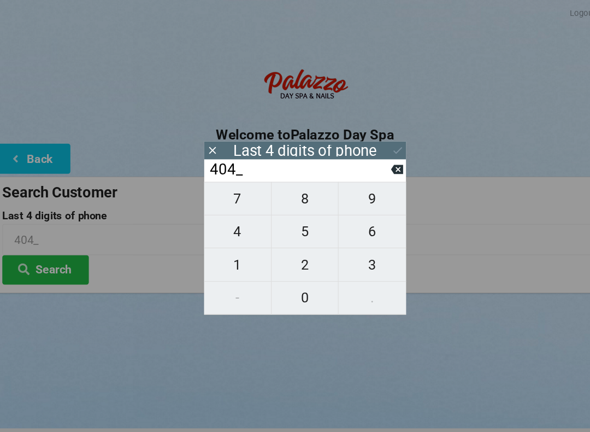
type input "4041"
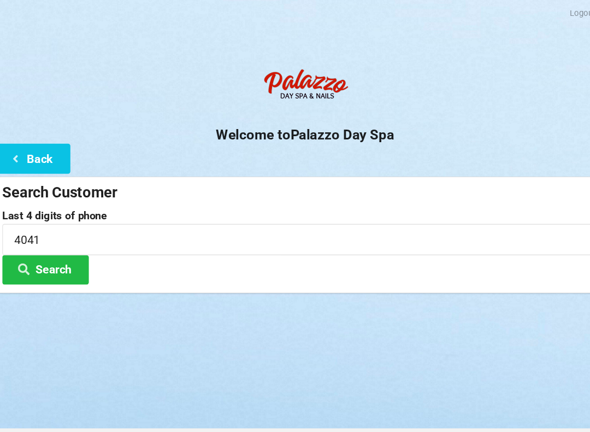
click at [439, 155] on div "Welcome to Palazzo Day Spa Back Search Customer Last 4 digits of phone 4041 Sea…" at bounding box center [295, 169] width 590 height 218
click at [62, 242] on button "Search" at bounding box center [49, 256] width 82 height 28
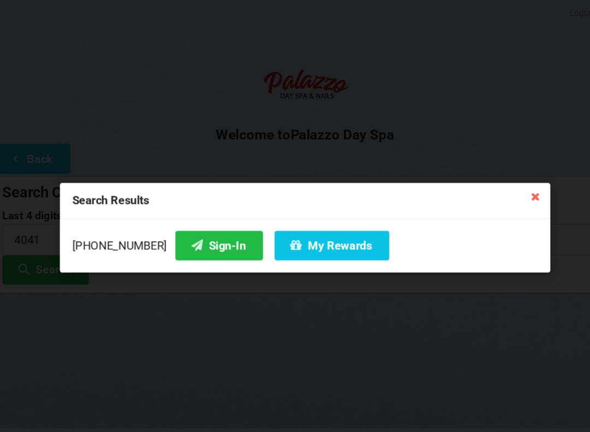
click at [207, 231] on button "Sign-In" at bounding box center [213, 233] width 83 height 28
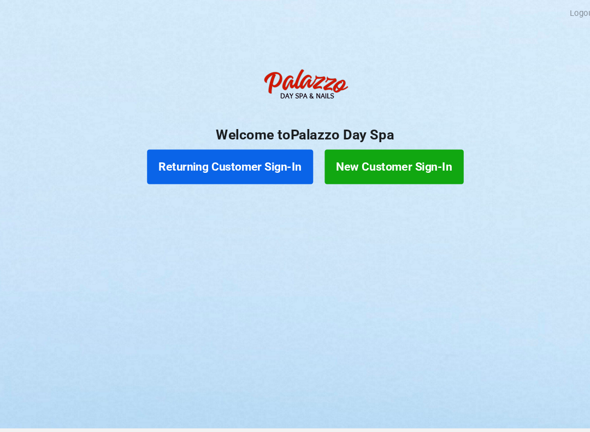
click at [262, 161] on button "Returning Customer Sign-In" at bounding box center [223, 158] width 157 height 33
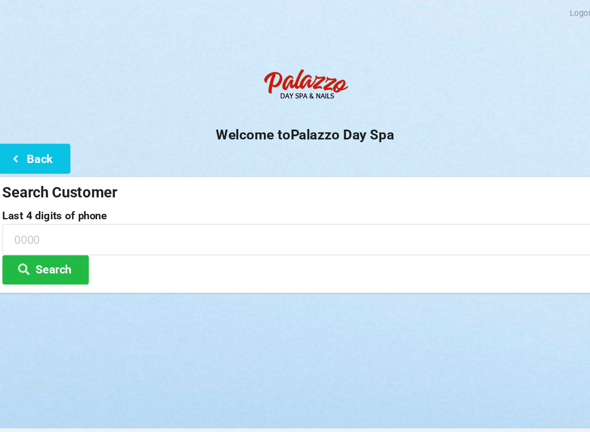
click at [43, 154] on button "Back" at bounding box center [36, 150] width 73 height 28
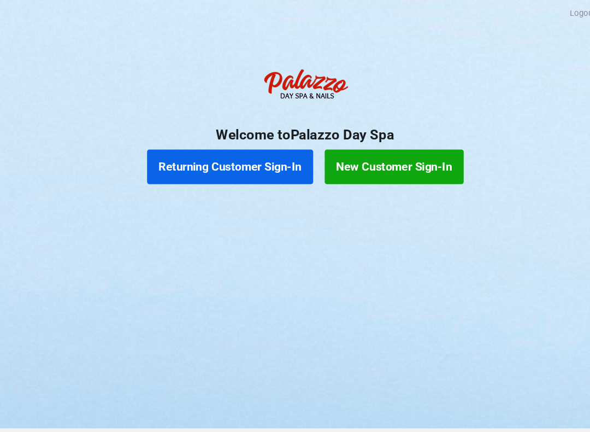
click at [253, 162] on button "Returning Customer Sign-In" at bounding box center [223, 158] width 157 height 33
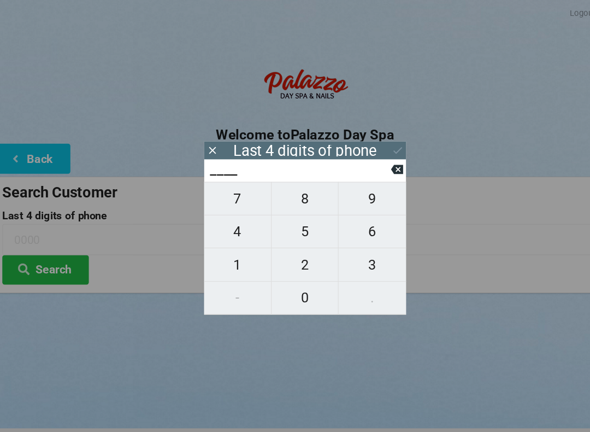
click at [230, 246] on span "1" at bounding box center [230, 250] width 63 height 23
type input "1___"
click at [349, 255] on span "3" at bounding box center [359, 250] width 64 height 23
type input "13__"
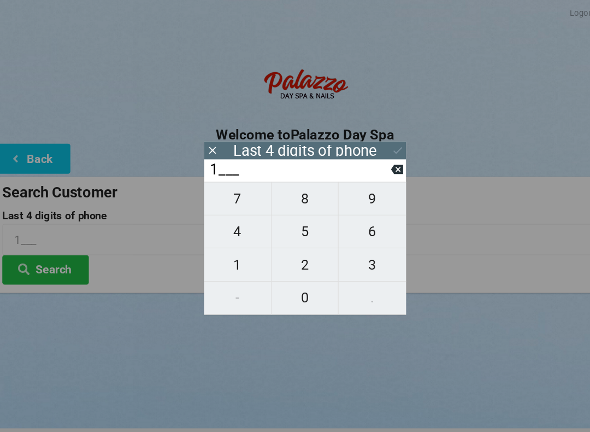
type input "13__"
click at [356, 248] on span "3" at bounding box center [359, 250] width 64 height 23
type input "133_"
click at [231, 249] on span "1" at bounding box center [230, 250] width 63 height 23
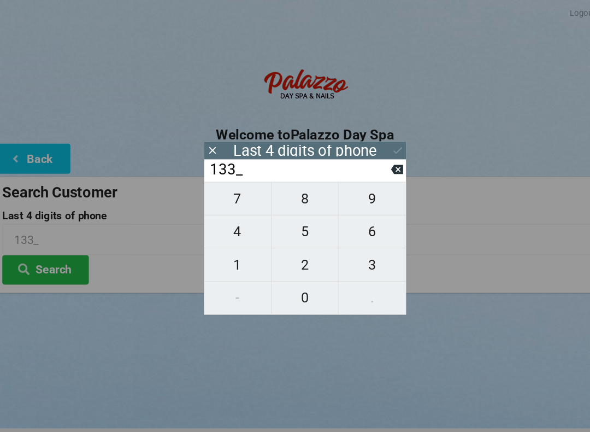
type input "1331"
click at [377, 147] on icon at bounding box center [382, 142] width 11 height 11
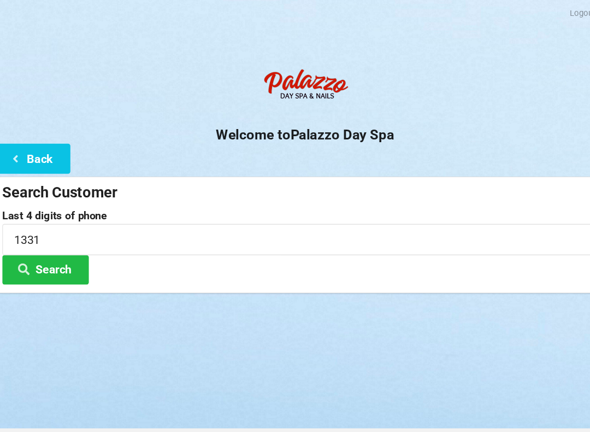
click at [57, 253] on button "Search" at bounding box center [49, 256] width 82 height 28
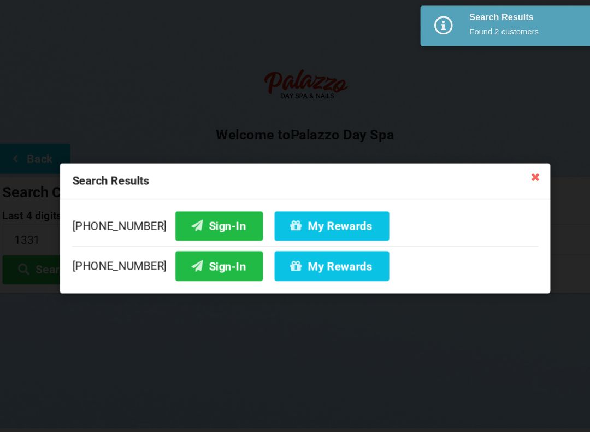
click at [181, 255] on button "Sign-In" at bounding box center [213, 252] width 83 height 28
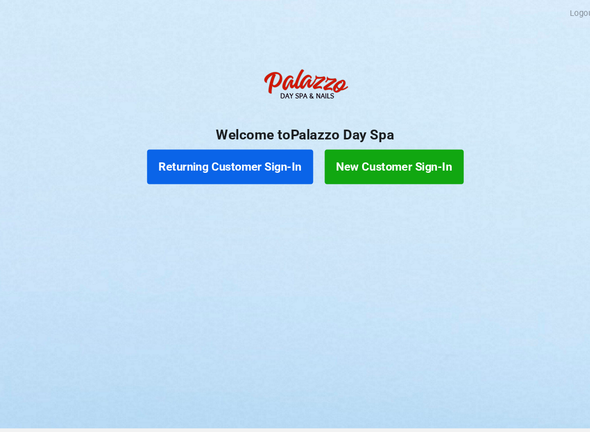
click at [505, 169] on div "Returning Customer Sign-In New Customer Sign-In" at bounding box center [295, 158] width 590 height 44
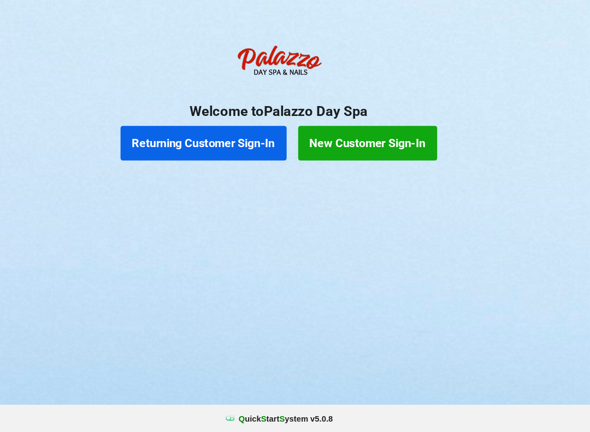
click at [242, 142] on button "Returning Customer Sign-In" at bounding box center [223, 158] width 157 height 33
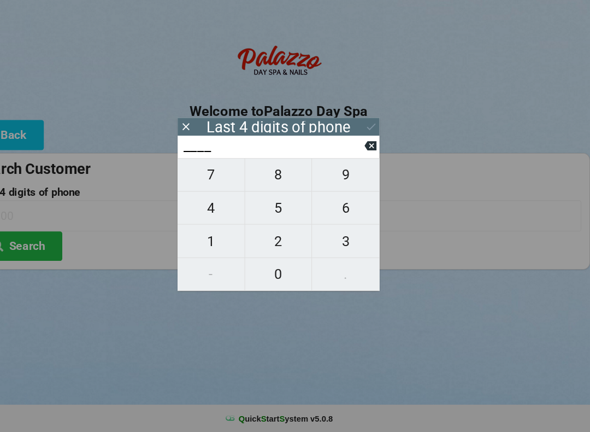
click at [203, 239] on span "1" at bounding box center [230, 250] width 63 height 23
type input "1___"
click at [377, 155] on icon at bounding box center [382, 160] width 11 height 11
click at [207, 177] on span "7" at bounding box center [230, 188] width 63 height 23
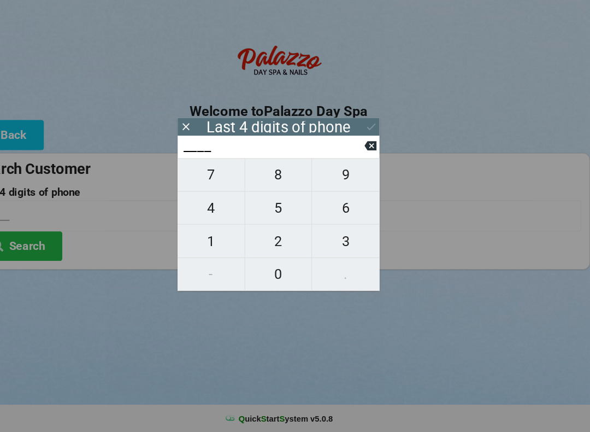
type input "7___"
click at [269, 208] on span "5" at bounding box center [294, 219] width 63 height 23
type input "75__"
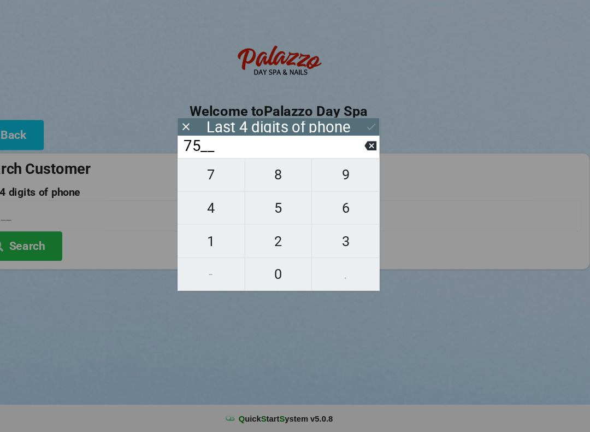
click at [333, 177] on span "9" at bounding box center [359, 188] width 64 height 23
type input "759_"
click at [208, 208] on span "4" at bounding box center [230, 219] width 63 height 23
type input "7594"
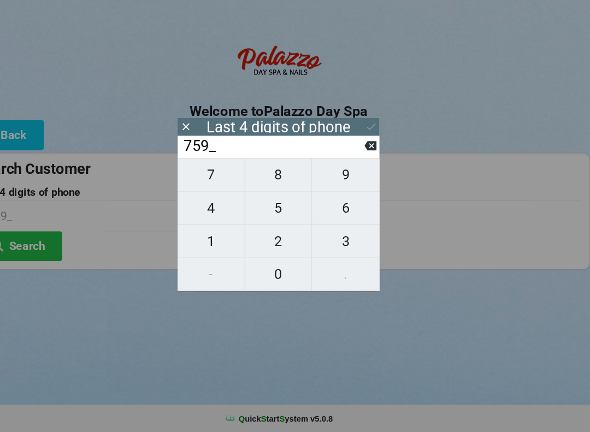
type input "7594"
click at [377, 137] on icon at bounding box center [382, 142] width 11 height 11
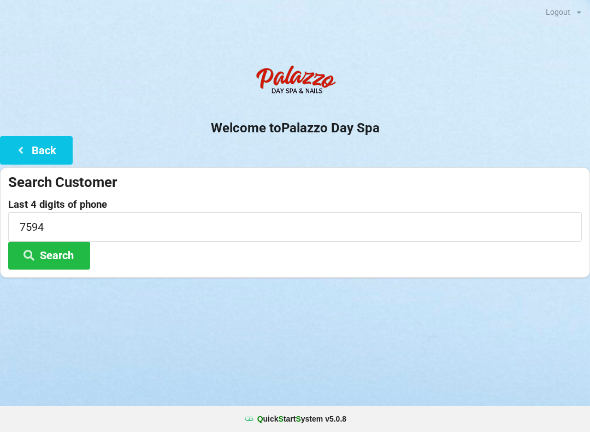
click at [68, 252] on button "Search" at bounding box center [49, 256] width 82 height 28
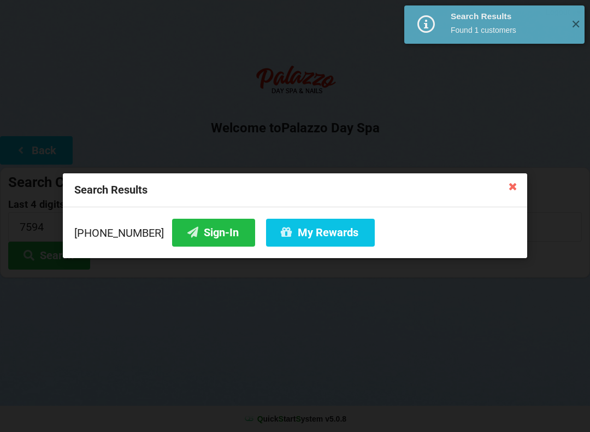
click at [197, 224] on button "Sign-In" at bounding box center [213, 233] width 83 height 28
